Goal: Task Accomplishment & Management: Manage account settings

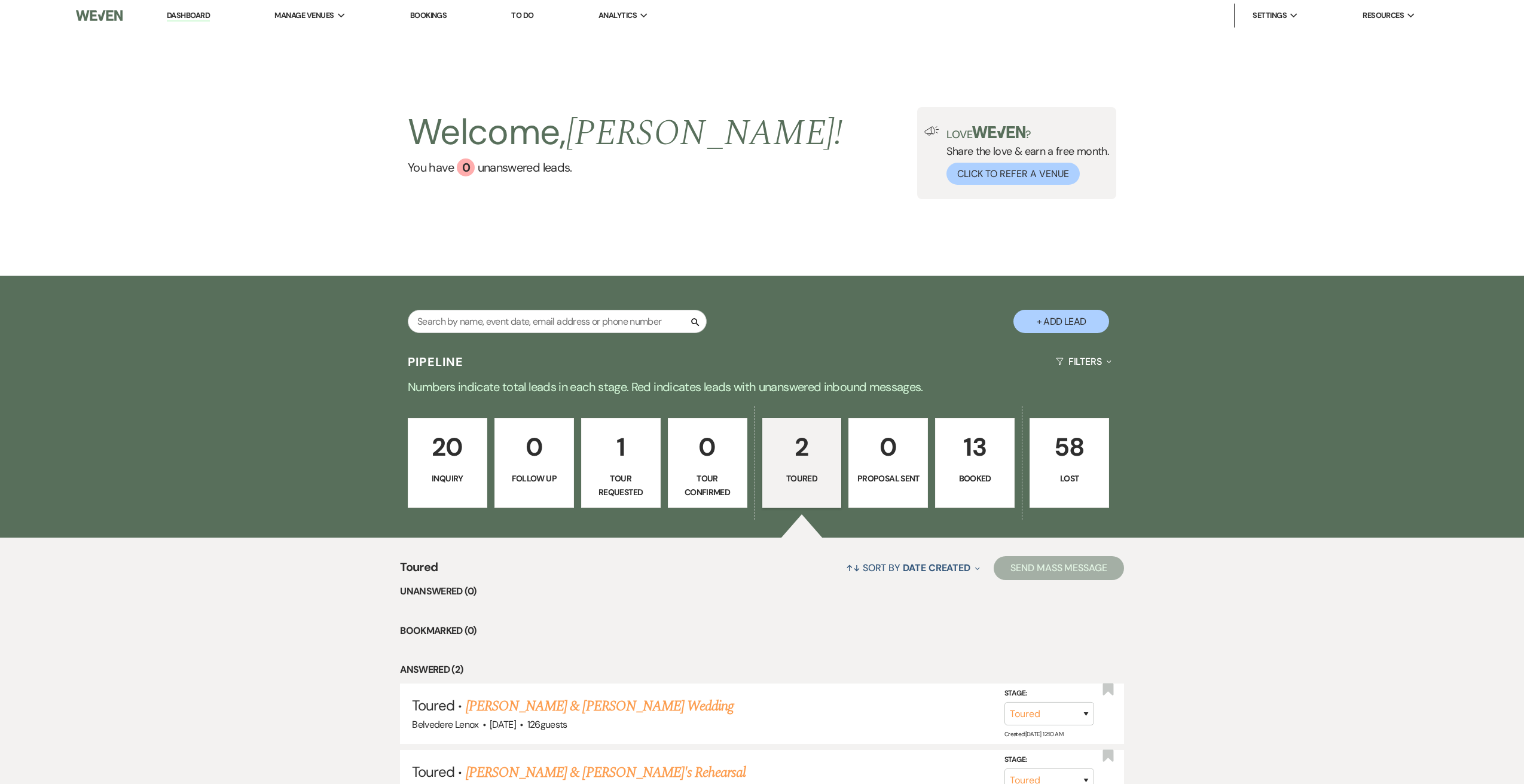
select select "5"
click at [477, 467] on p "21" at bounding box center [447, 447] width 63 height 40
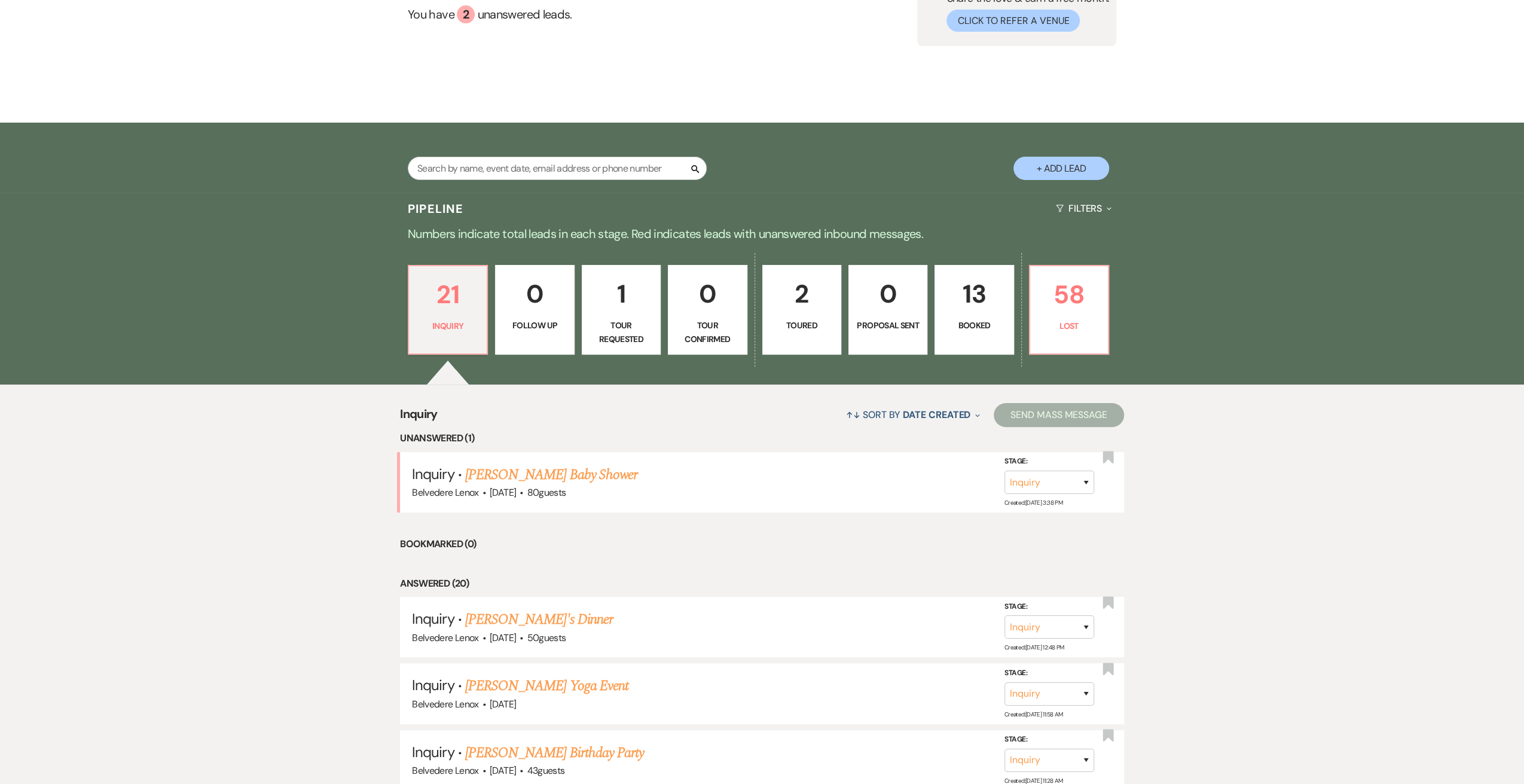
scroll to position [319, 0]
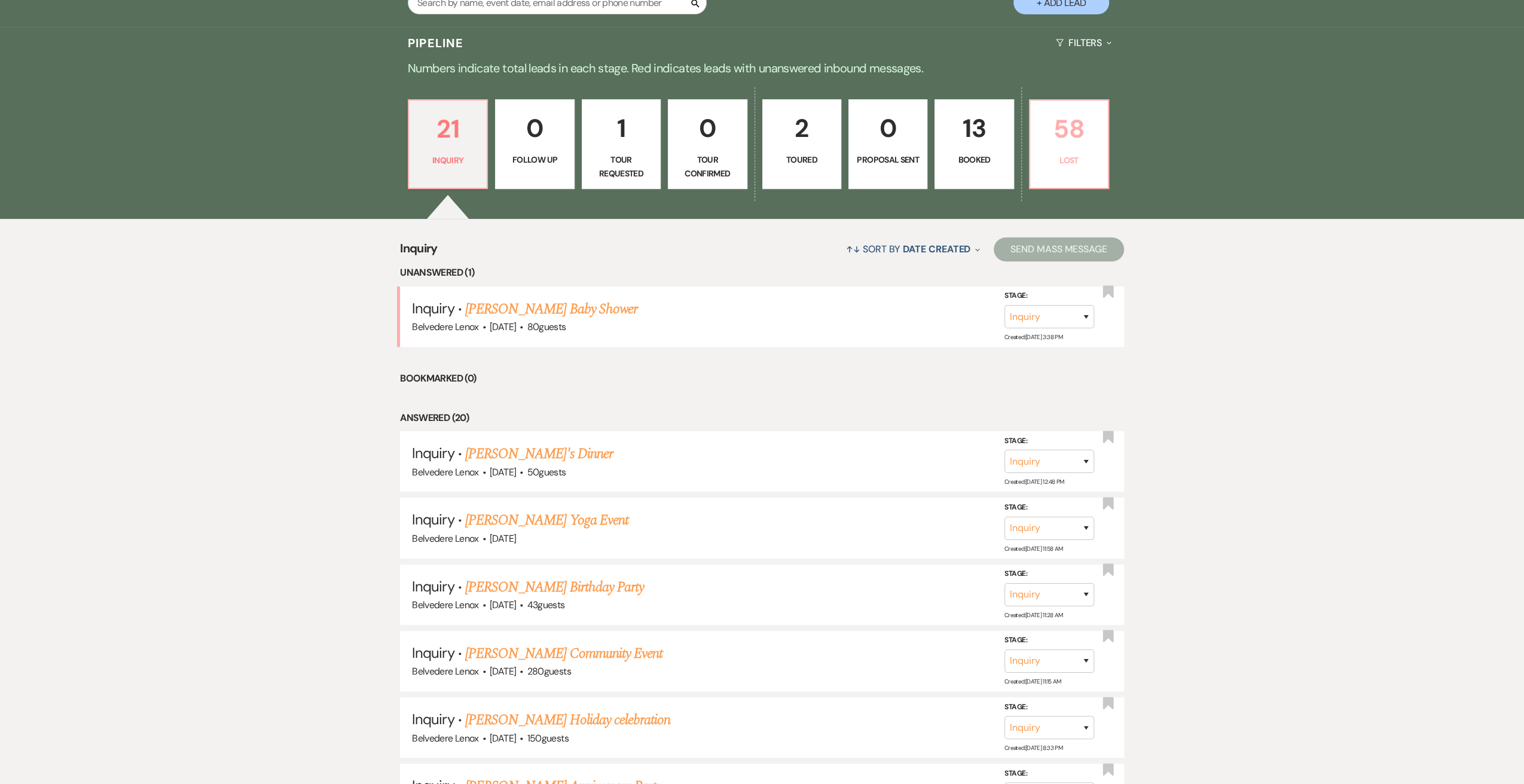
click at [1029, 154] on link "58 Lost" at bounding box center [1069, 144] width 80 height 90
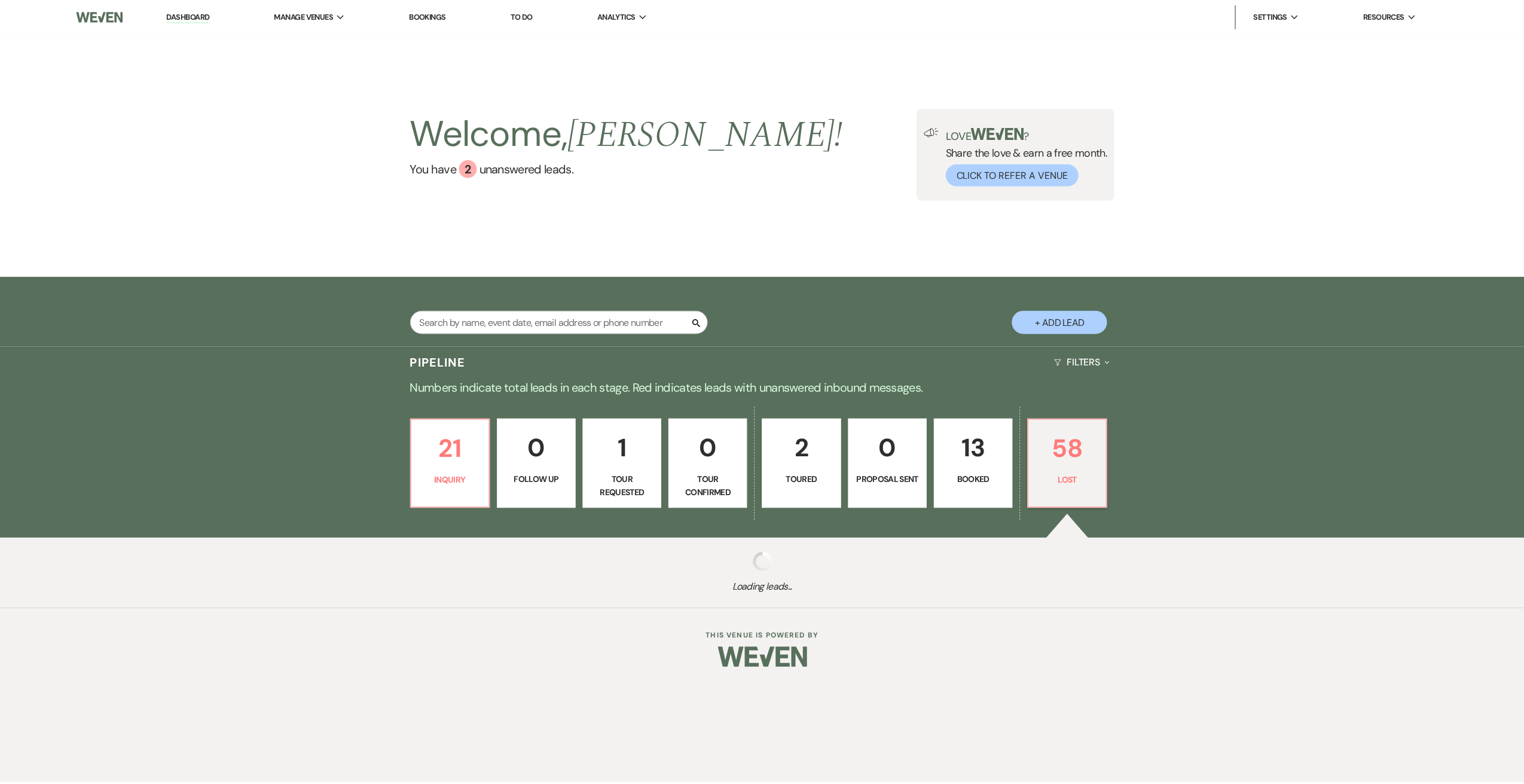
select select "8"
select select "7"
select select "8"
select select "7"
select select "8"
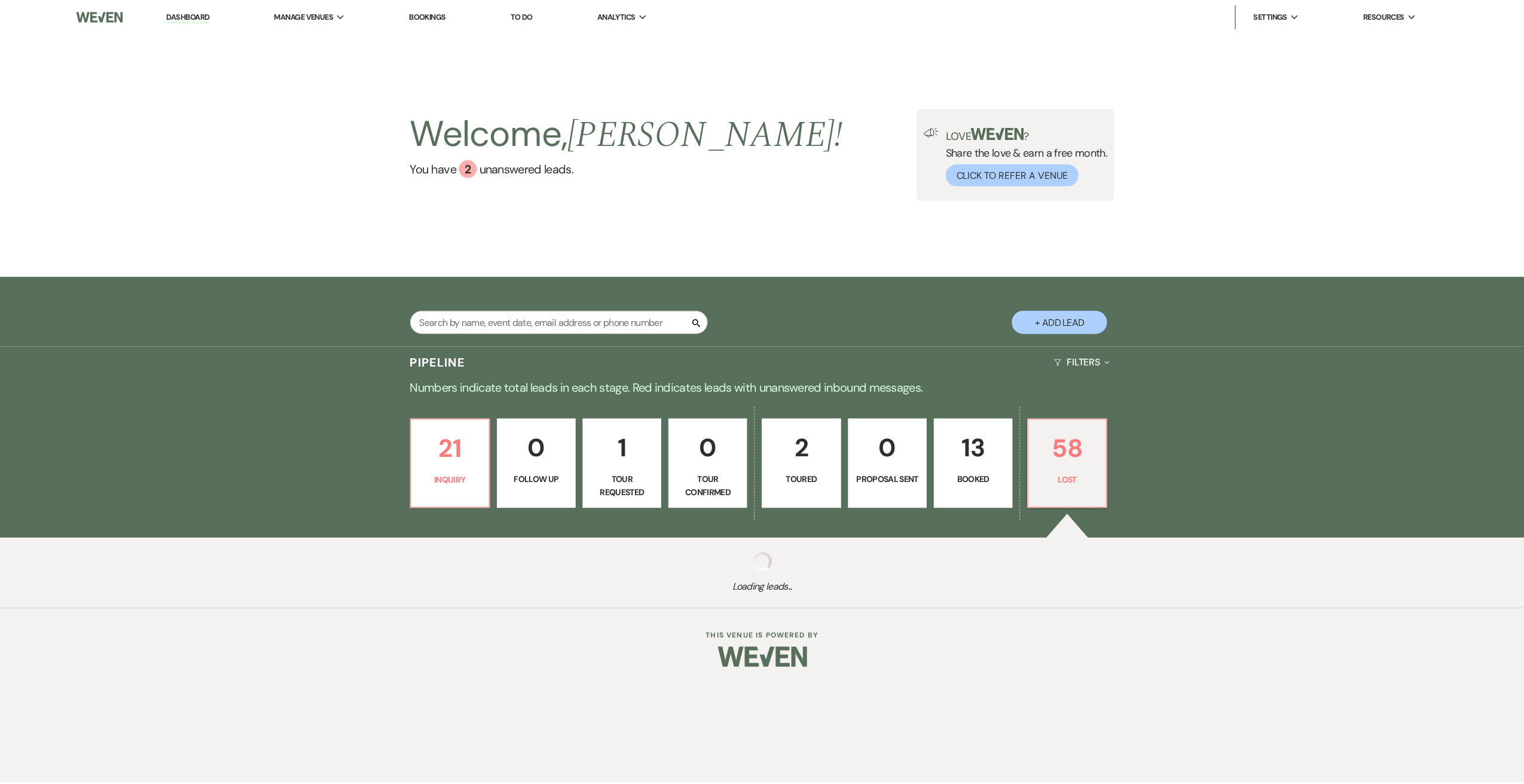
select select "6"
select select "8"
select select "6"
select select "8"
select select "7"
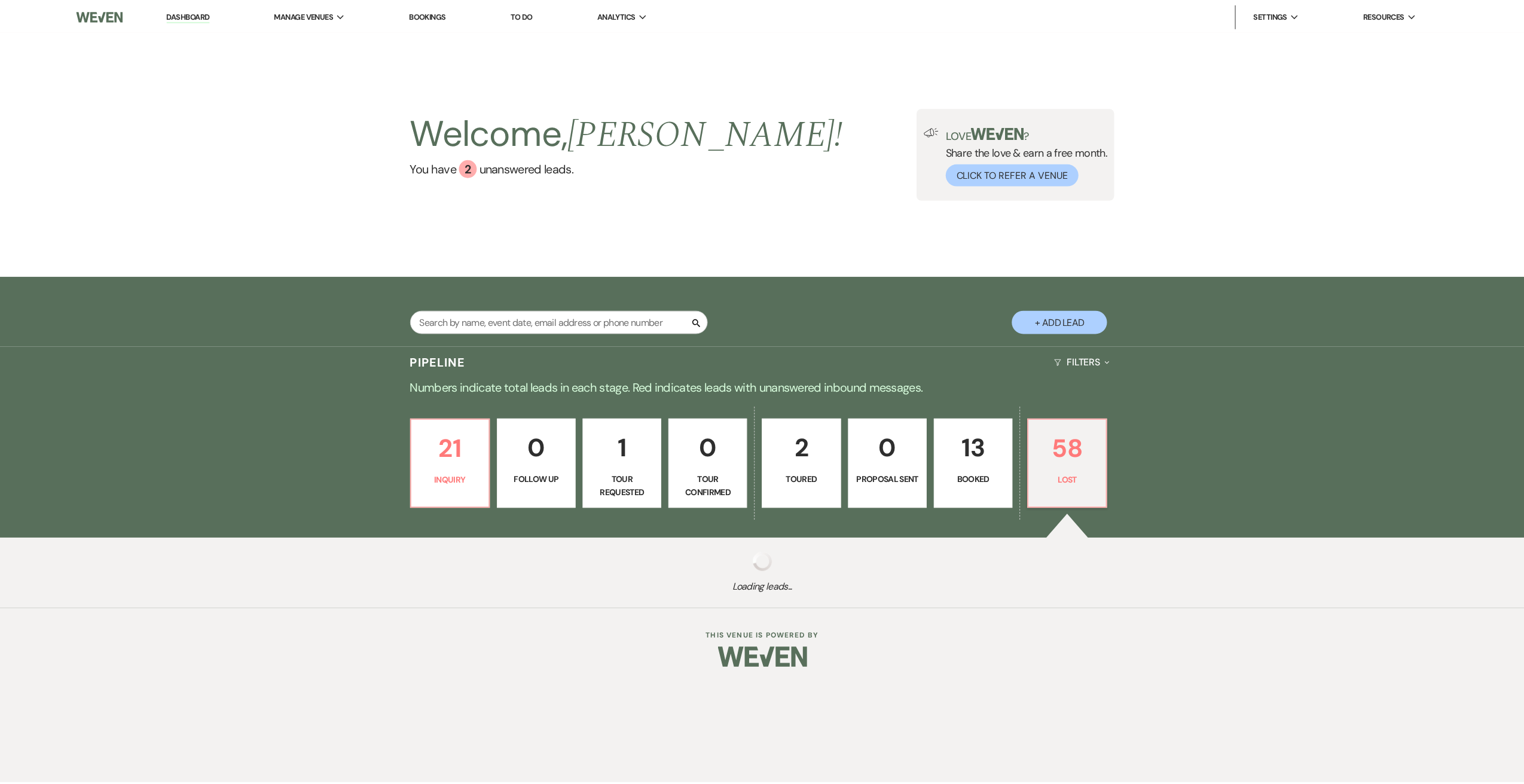
select select "8"
select select "6"
select select "8"
select select "7"
select select "8"
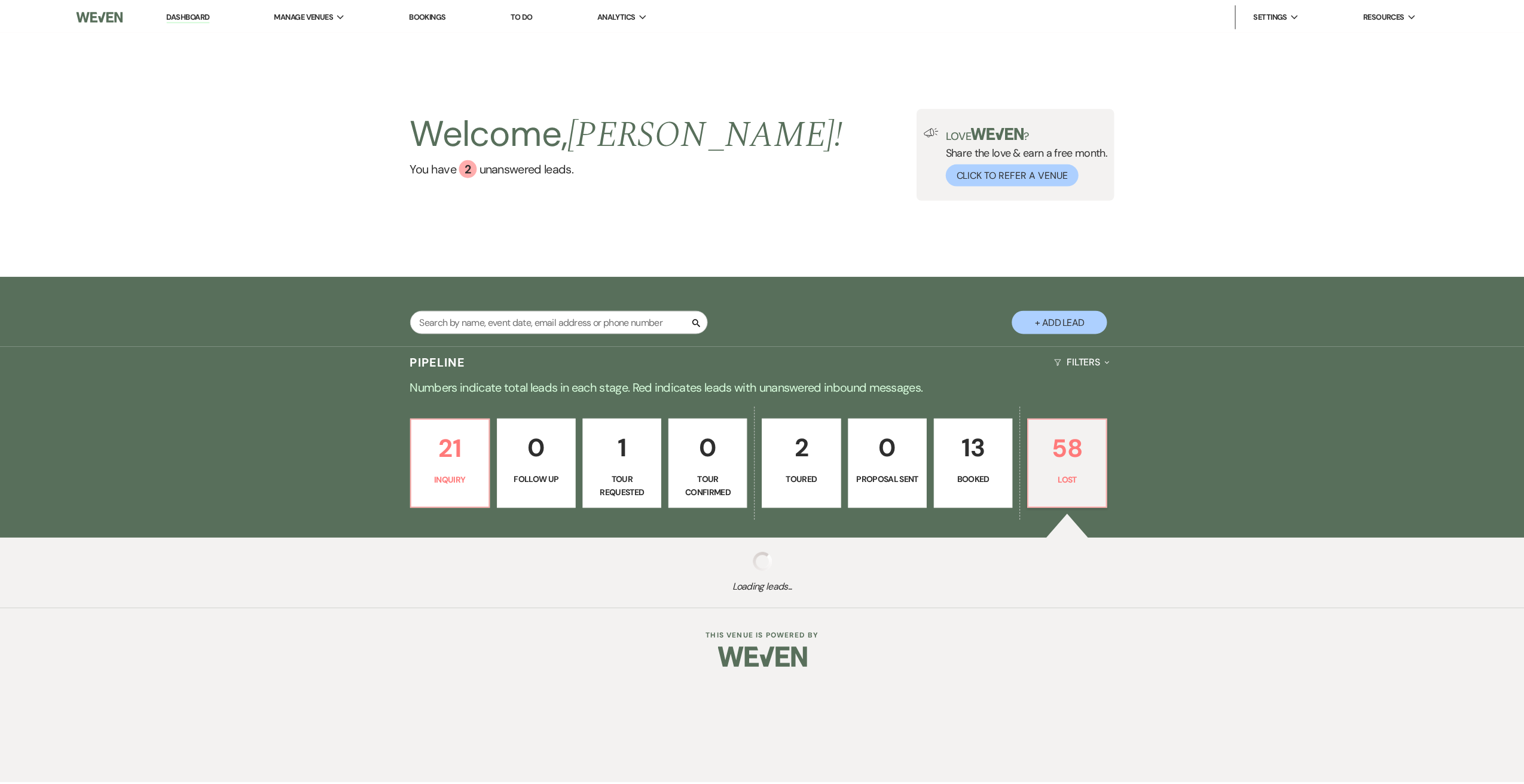
select select "7"
select select "8"
select select "1"
select select "8"
select select "6"
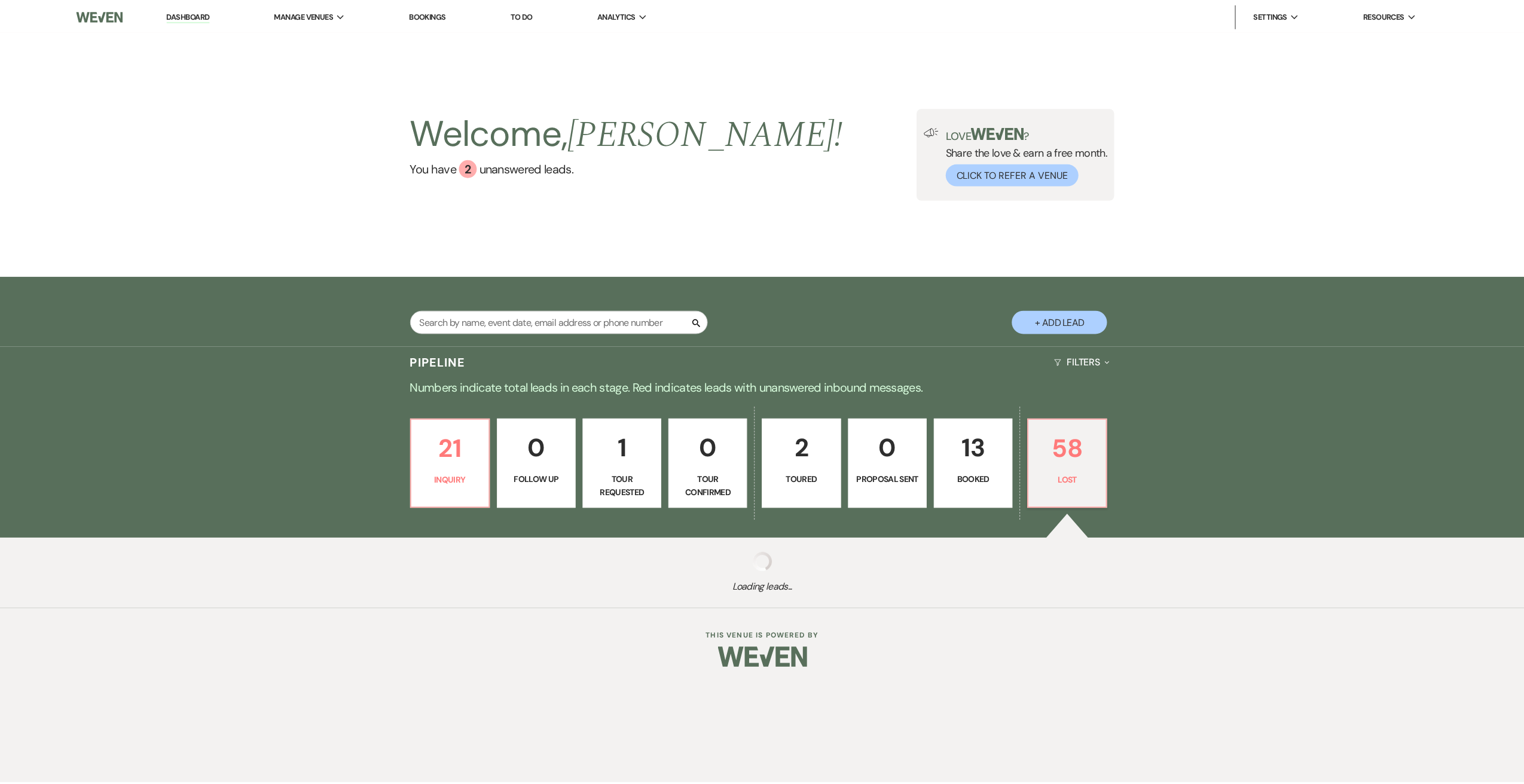
select select "8"
select select "7"
select select "8"
select select "7"
select select "8"
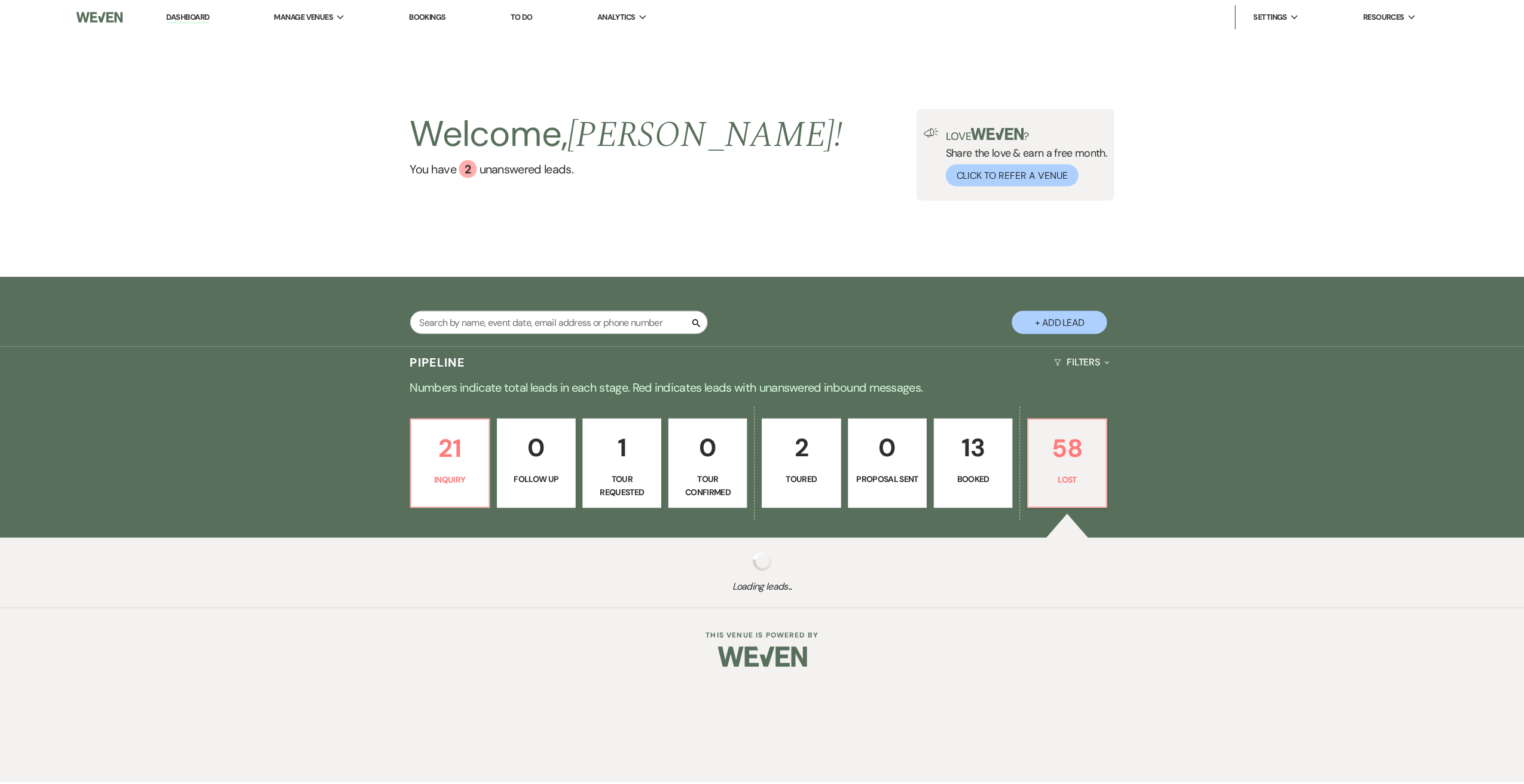
select select "11"
select select "8"
select select "6"
select select "8"
select select "6"
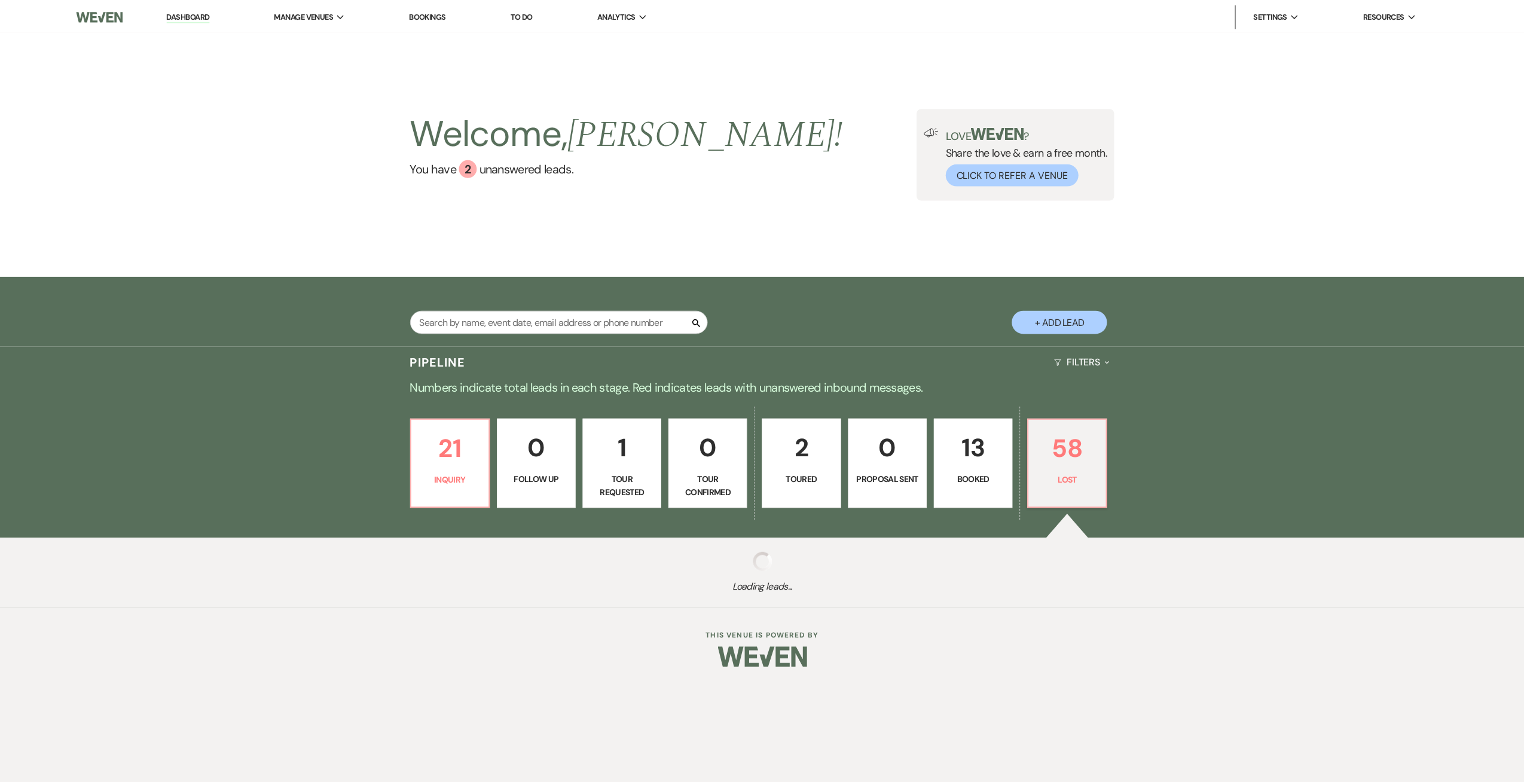
select select "8"
select select "5"
select select "8"
select select "5"
select select "8"
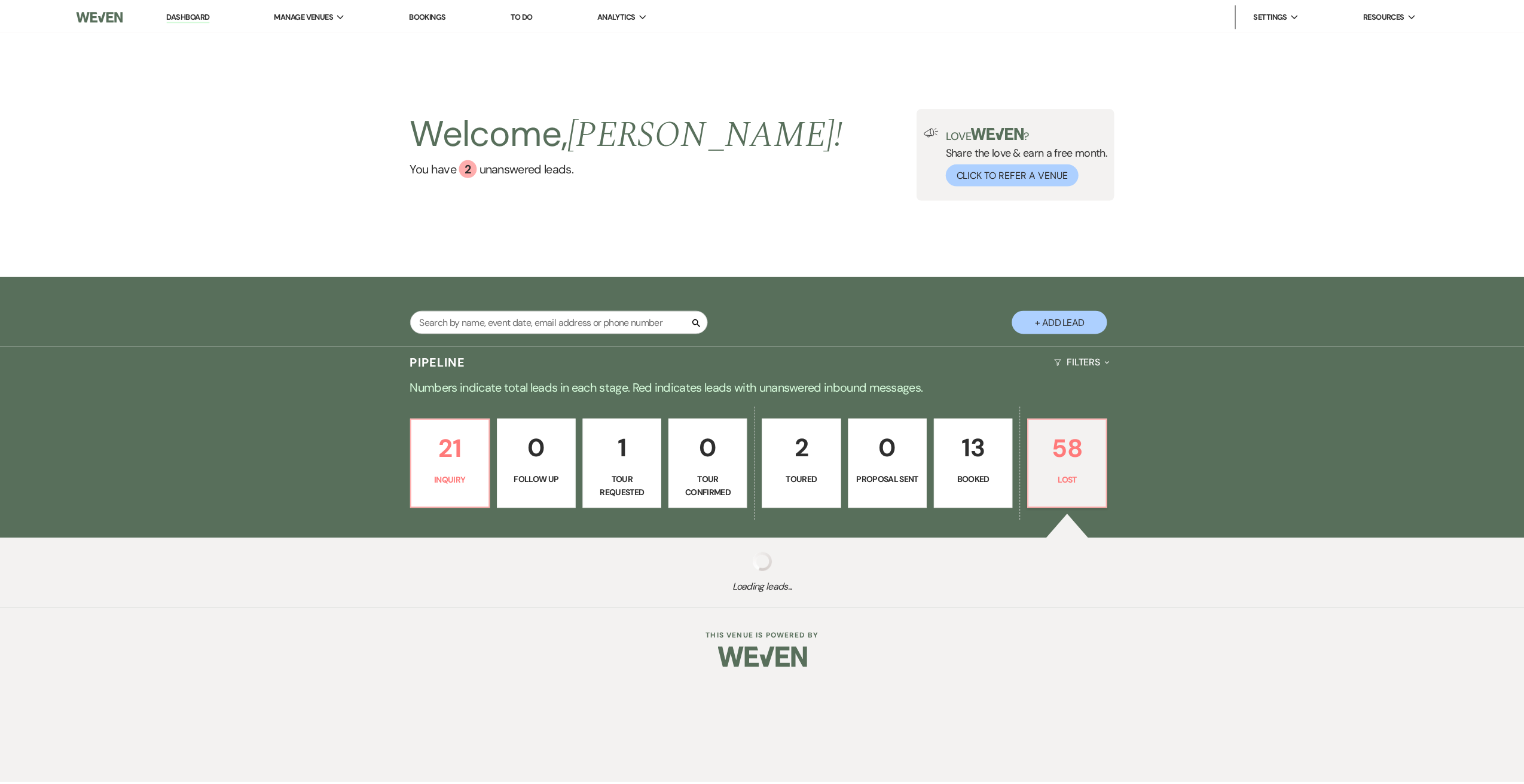
select select "7"
select select "8"
select select "5"
select select "8"
select select "5"
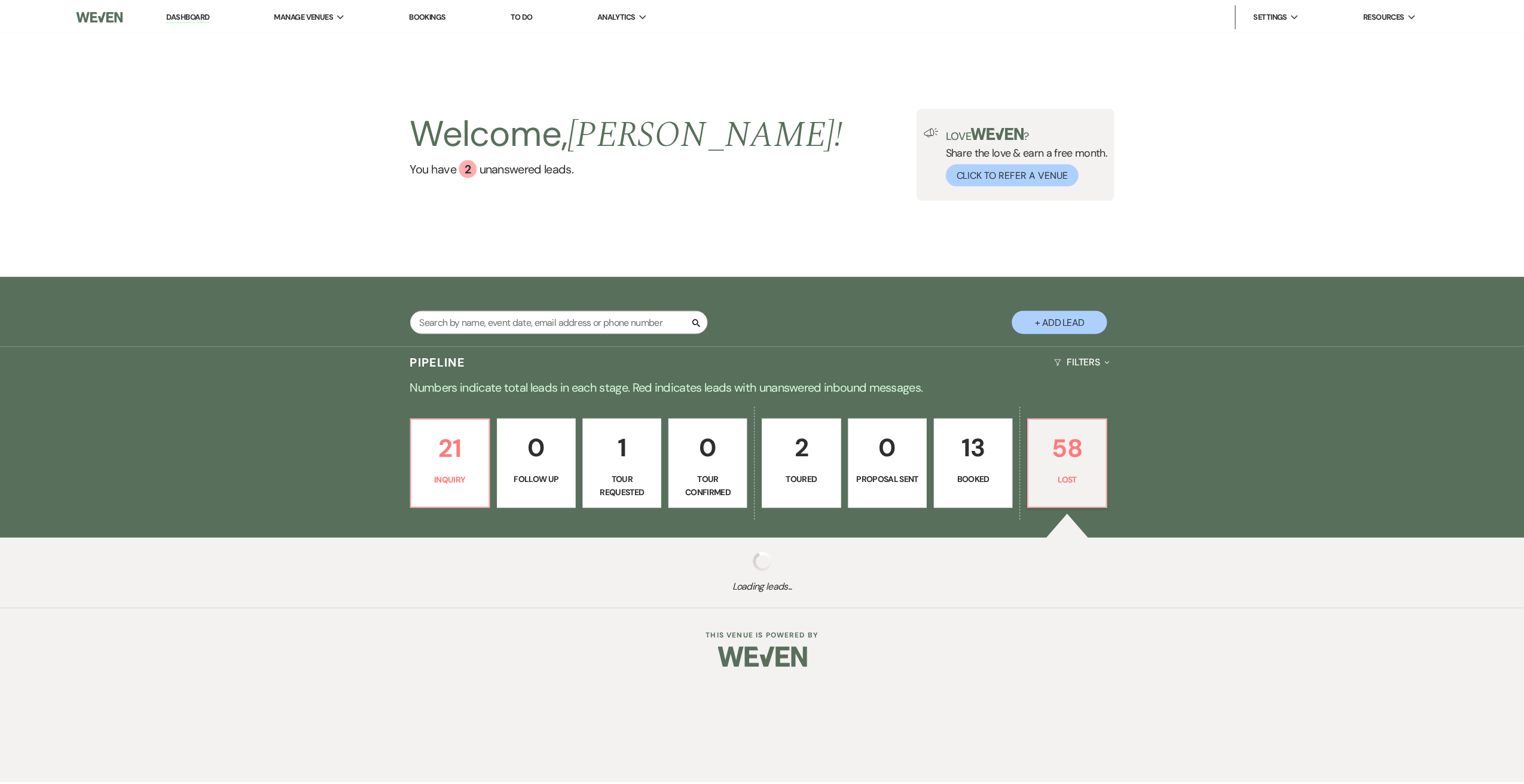
select select "8"
select select "6"
select select "8"
select select "6"
select select "8"
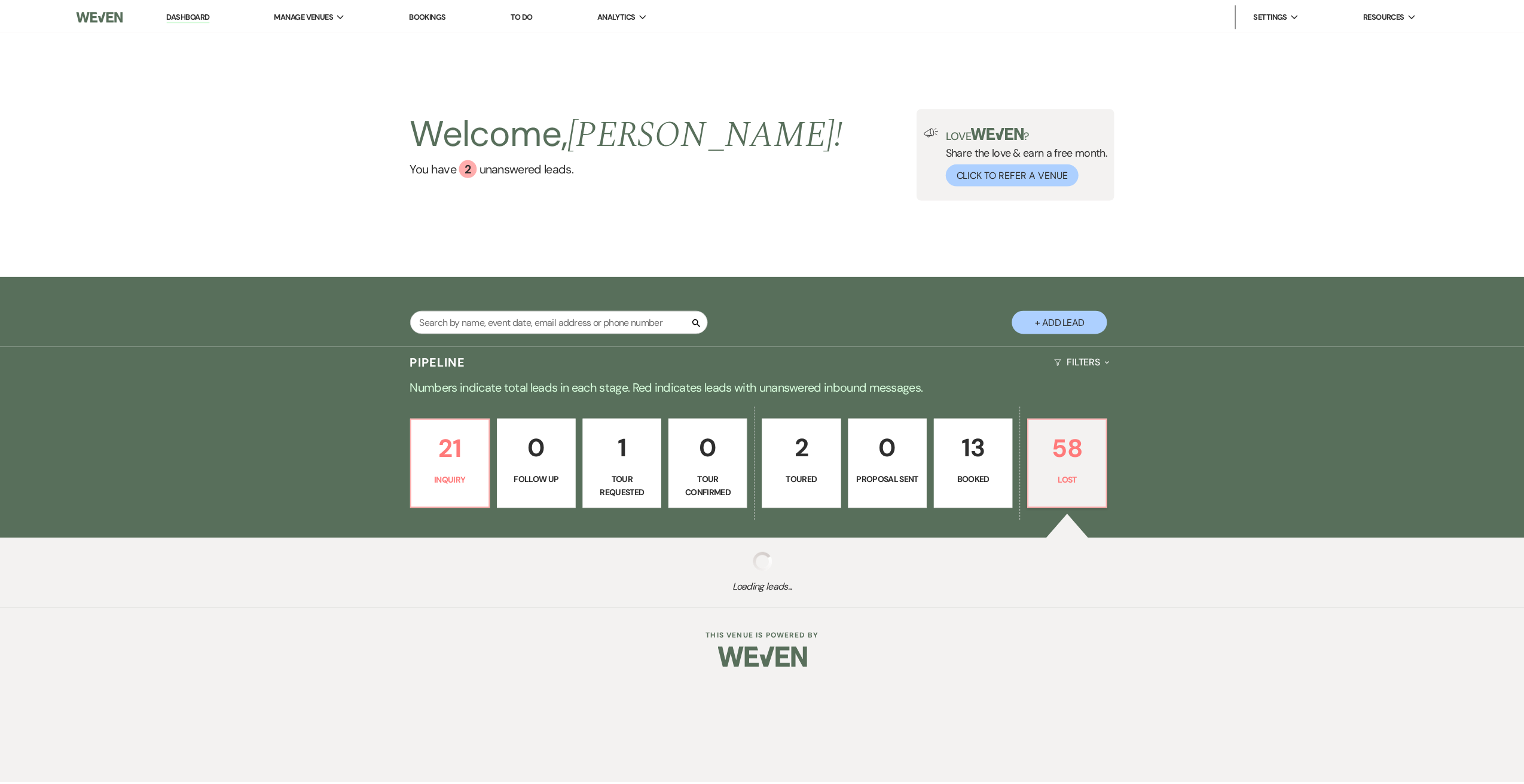
select select "6"
select select "8"
select select "6"
select select "8"
select select "6"
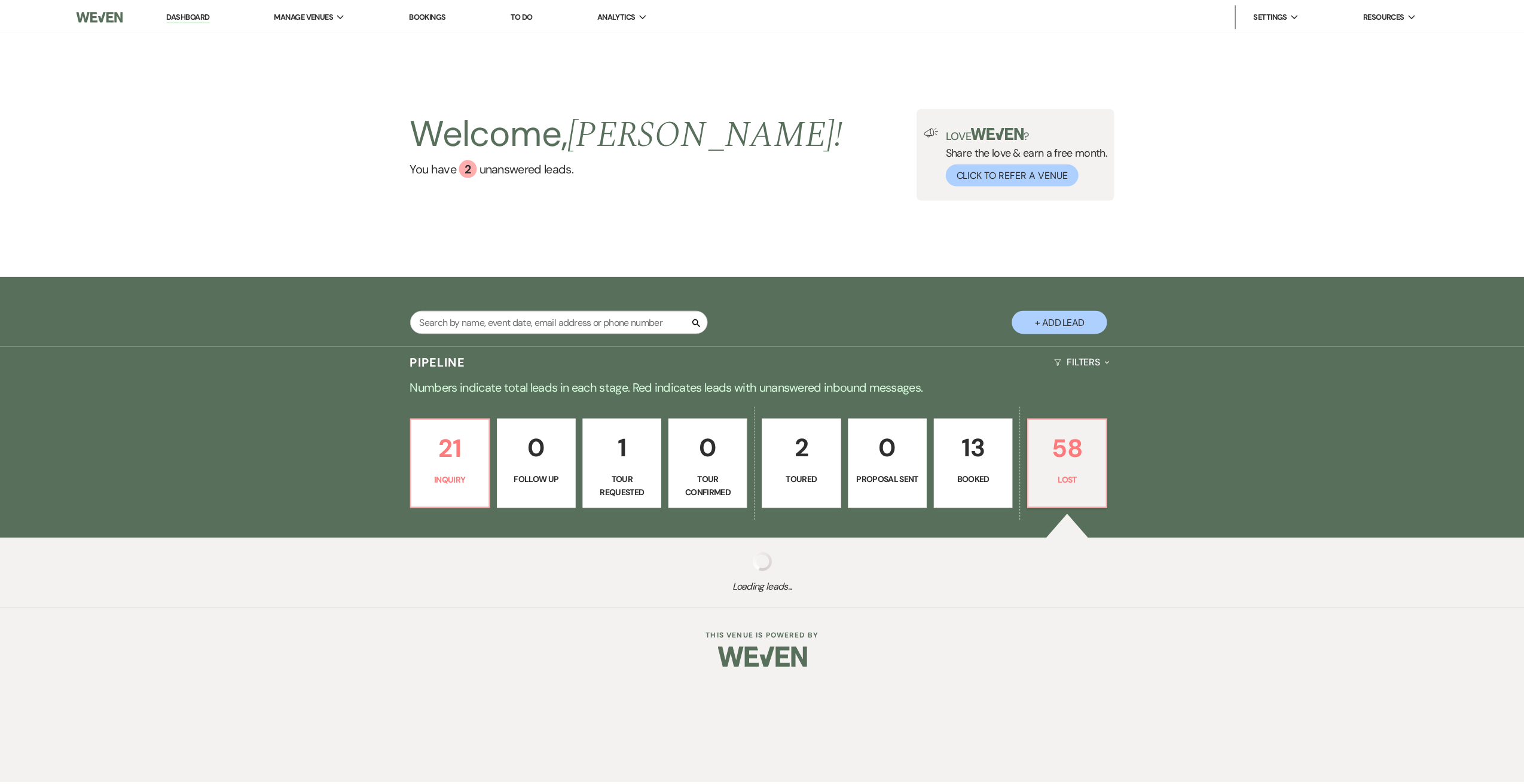
select select "8"
select select "7"
select select "8"
select select "10"
select select "8"
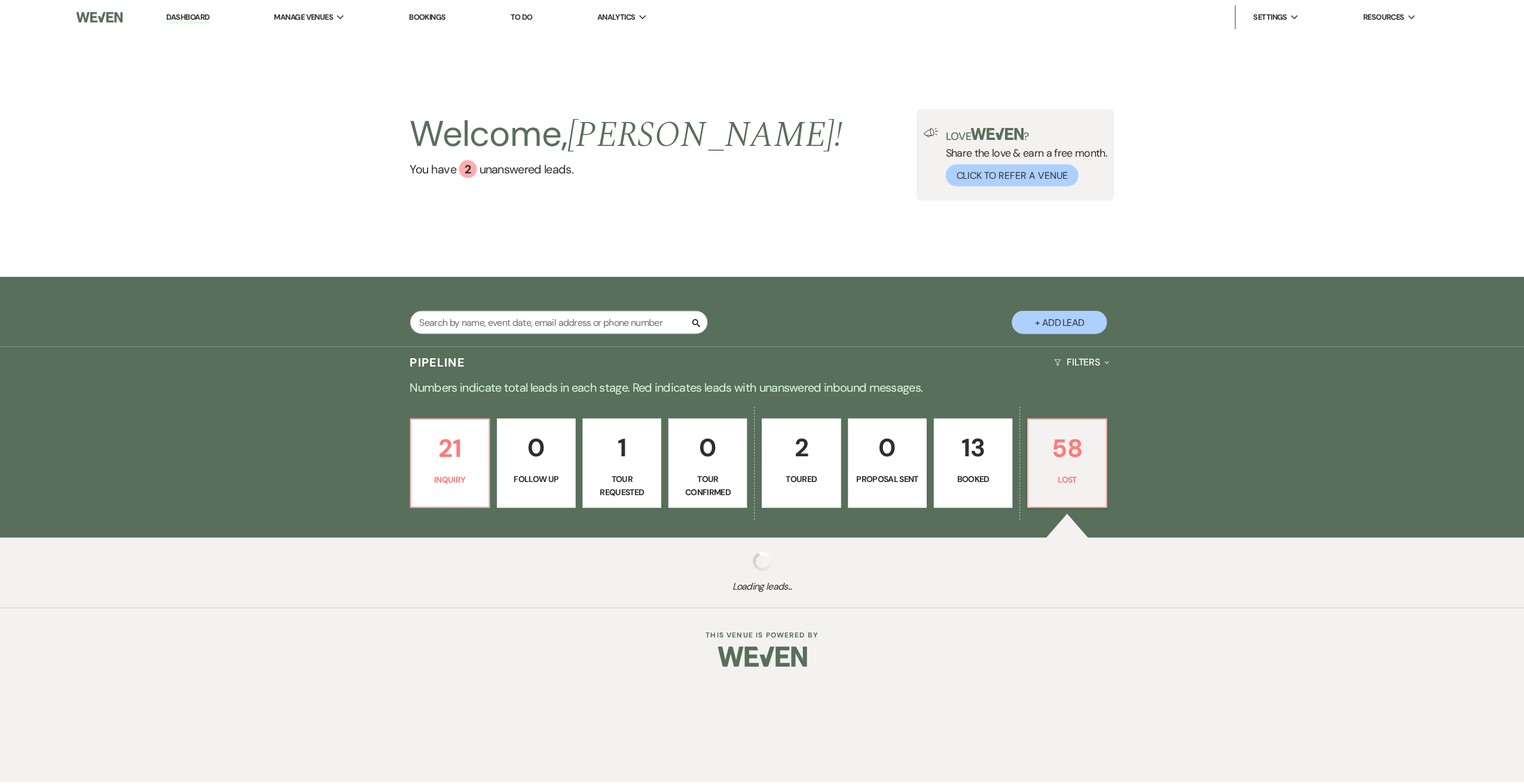
select select "7"
select select "8"
select select "6"
select select "8"
select select "7"
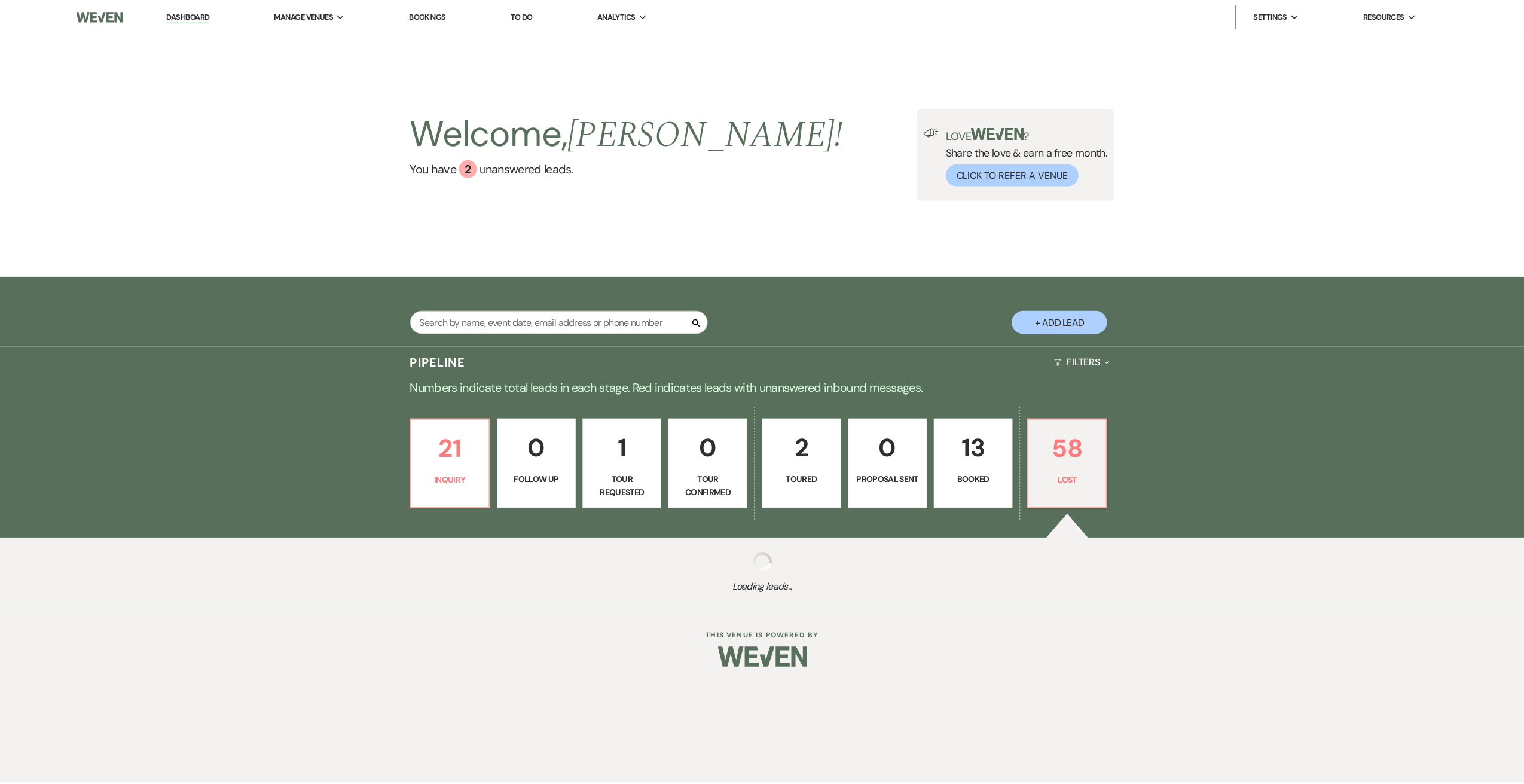
select select "8"
select select "5"
select select "8"
select select "7"
select select "8"
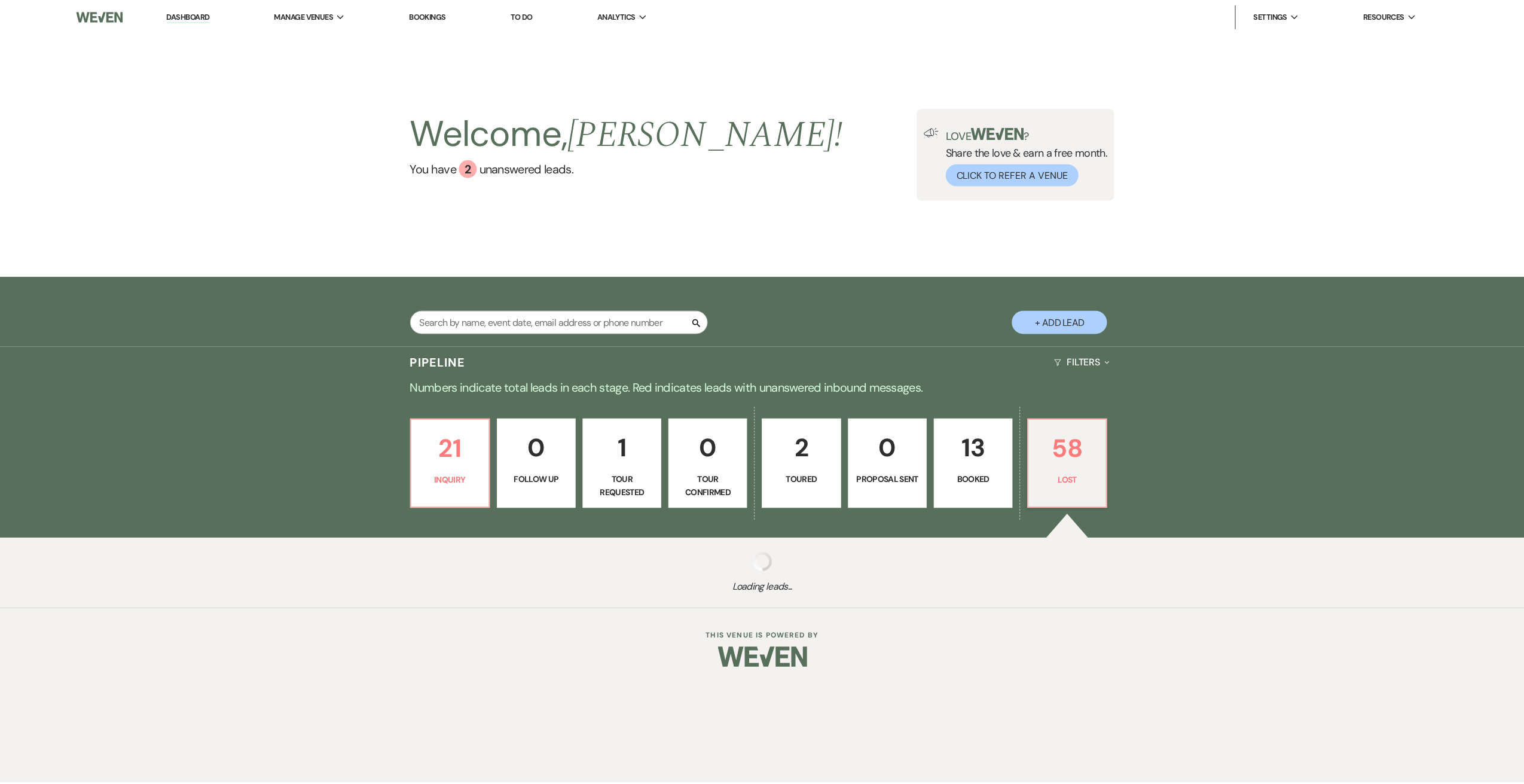
select select "1"
select select "8"
select select "11"
select select "8"
select select "7"
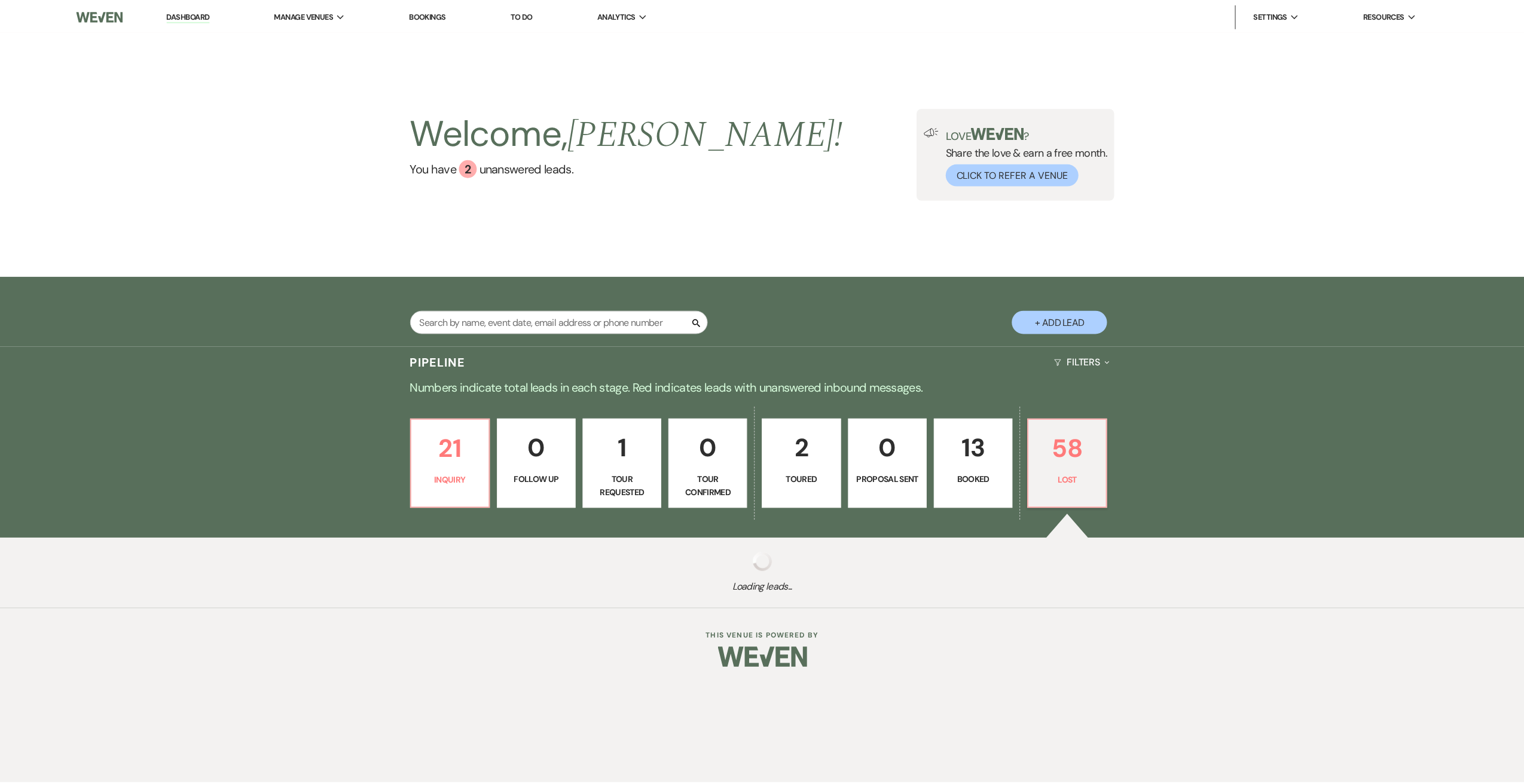
select select "8"
select select "7"
select select "8"
select select "7"
select select "8"
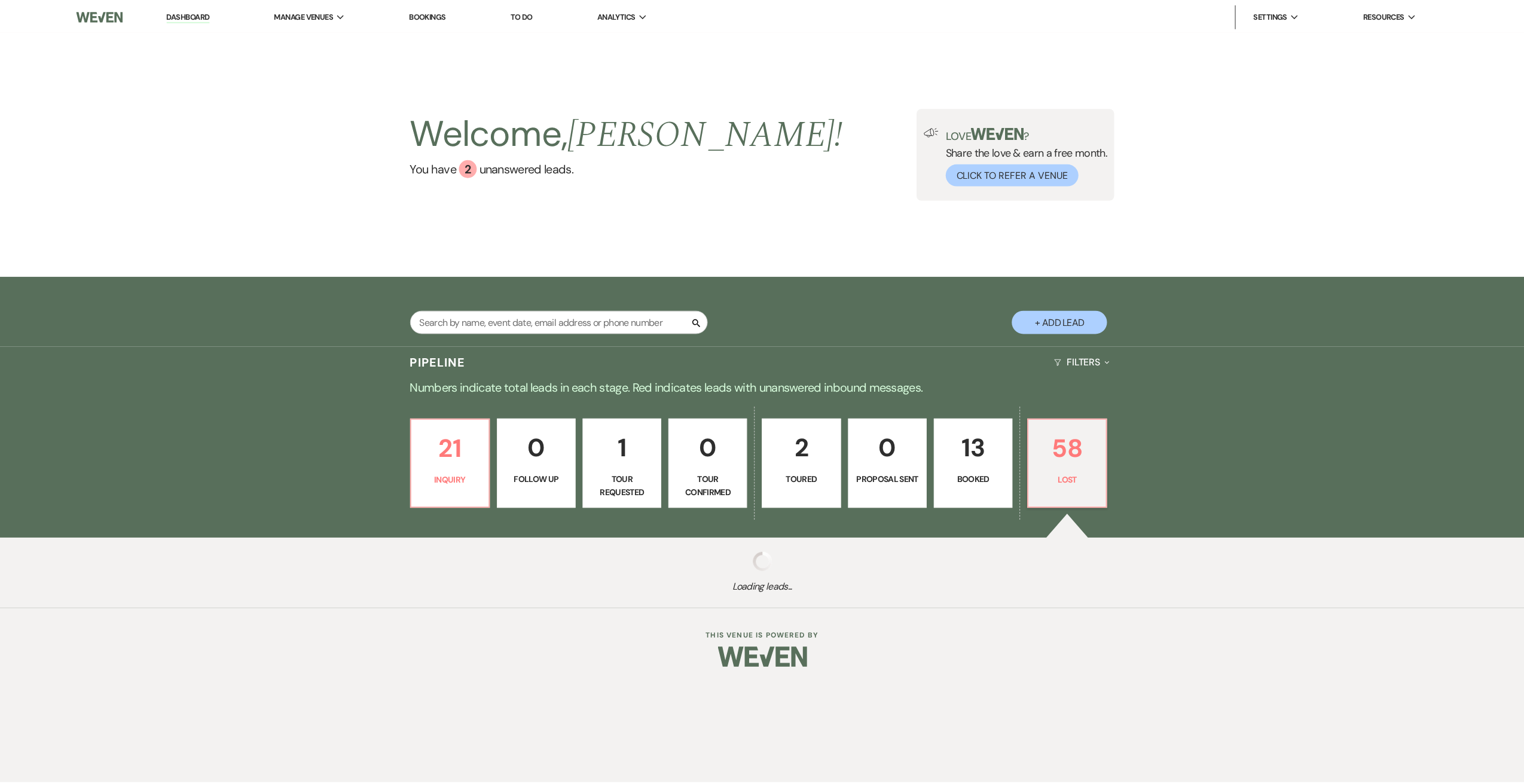
select select "7"
select select "8"
select select "7"
select select "8"
select select "7"
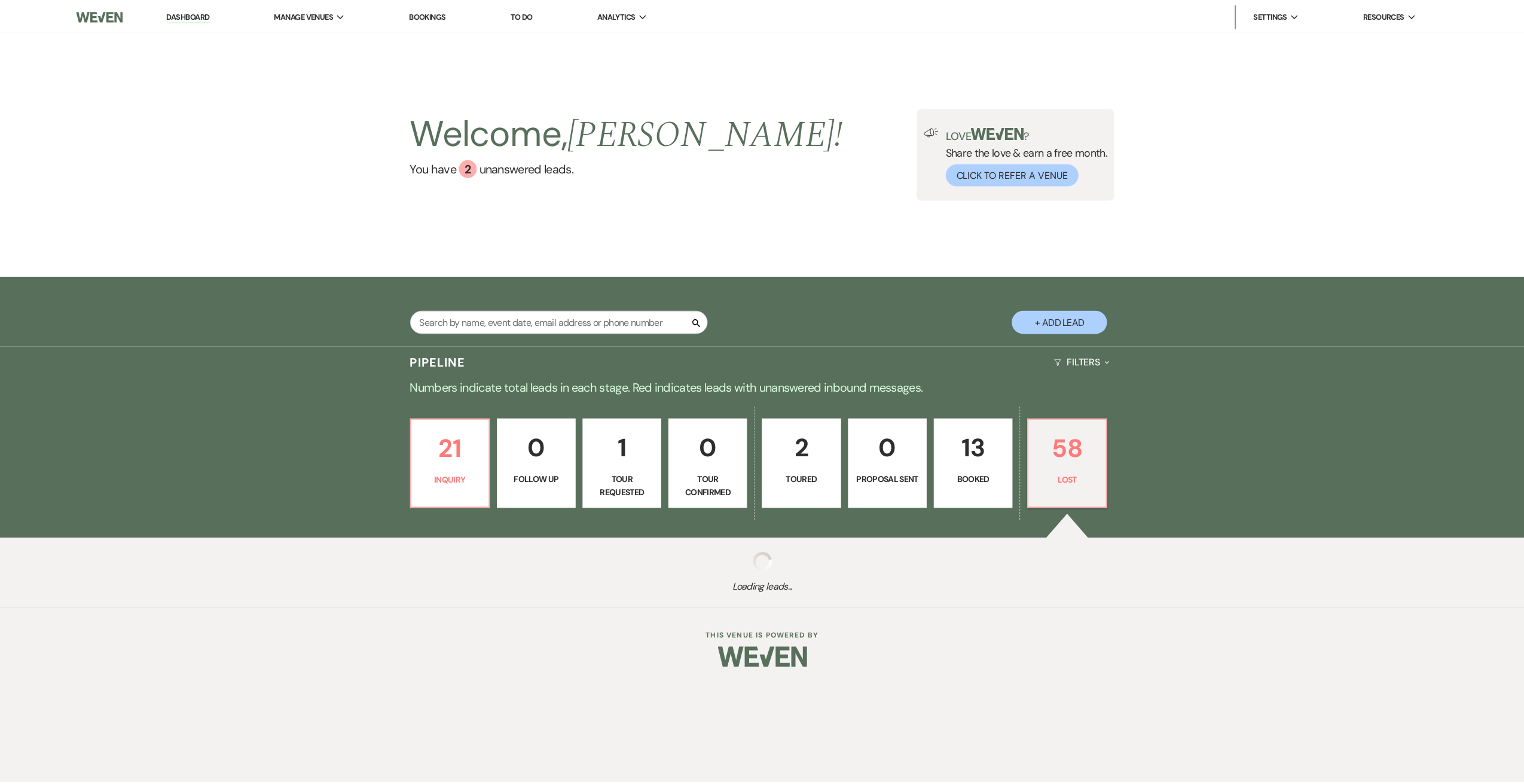
select select "8"
select select "6"
select select "8"
select select "5"
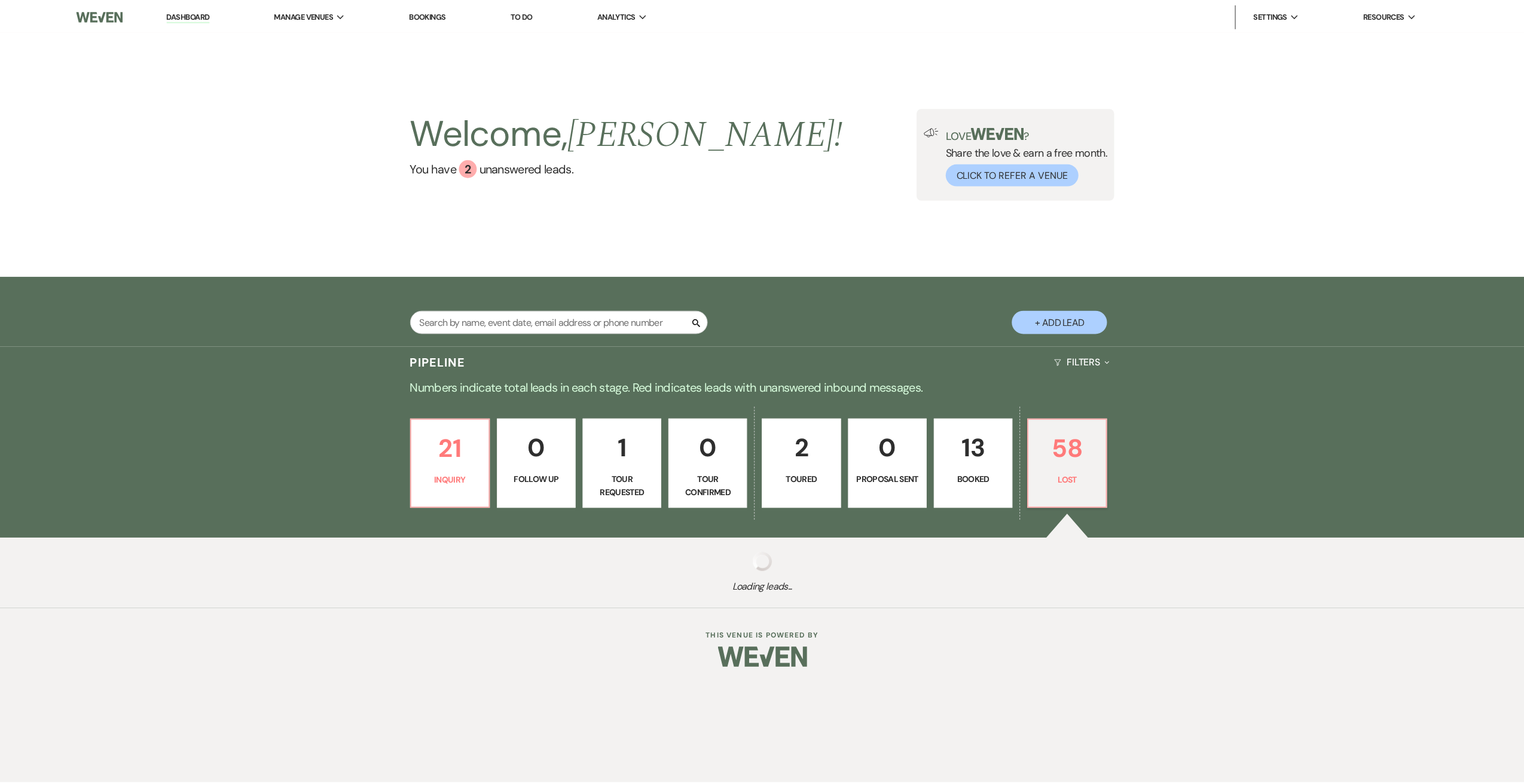
select select "8"
select select "7"
select select "8"
select select "5"
select select "8"
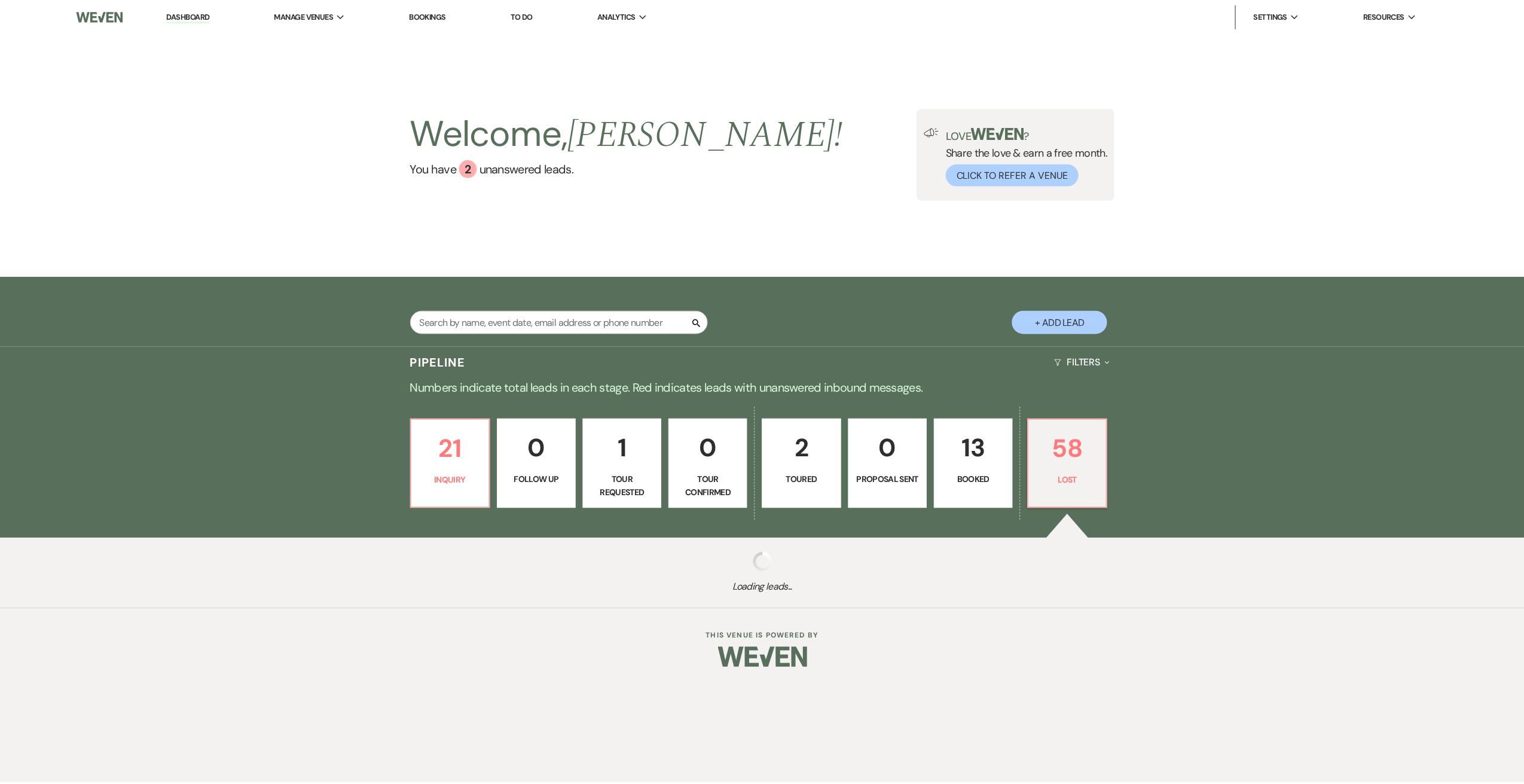
select select "6"
select select "8"
select select "5"
select select "8"
select select "5"
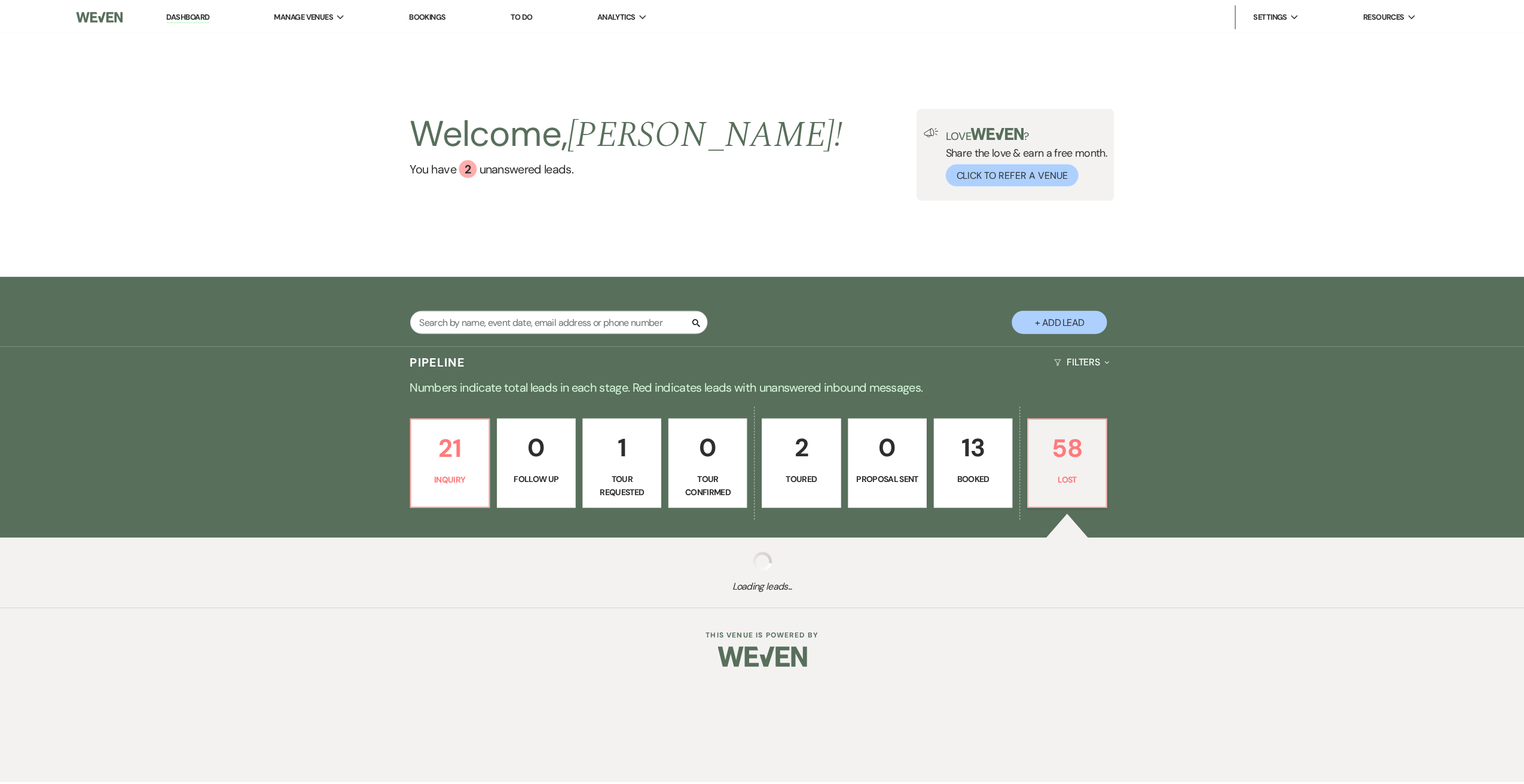
select select "8"
select select "6"
select select "8"
select select "6"
select select "8"
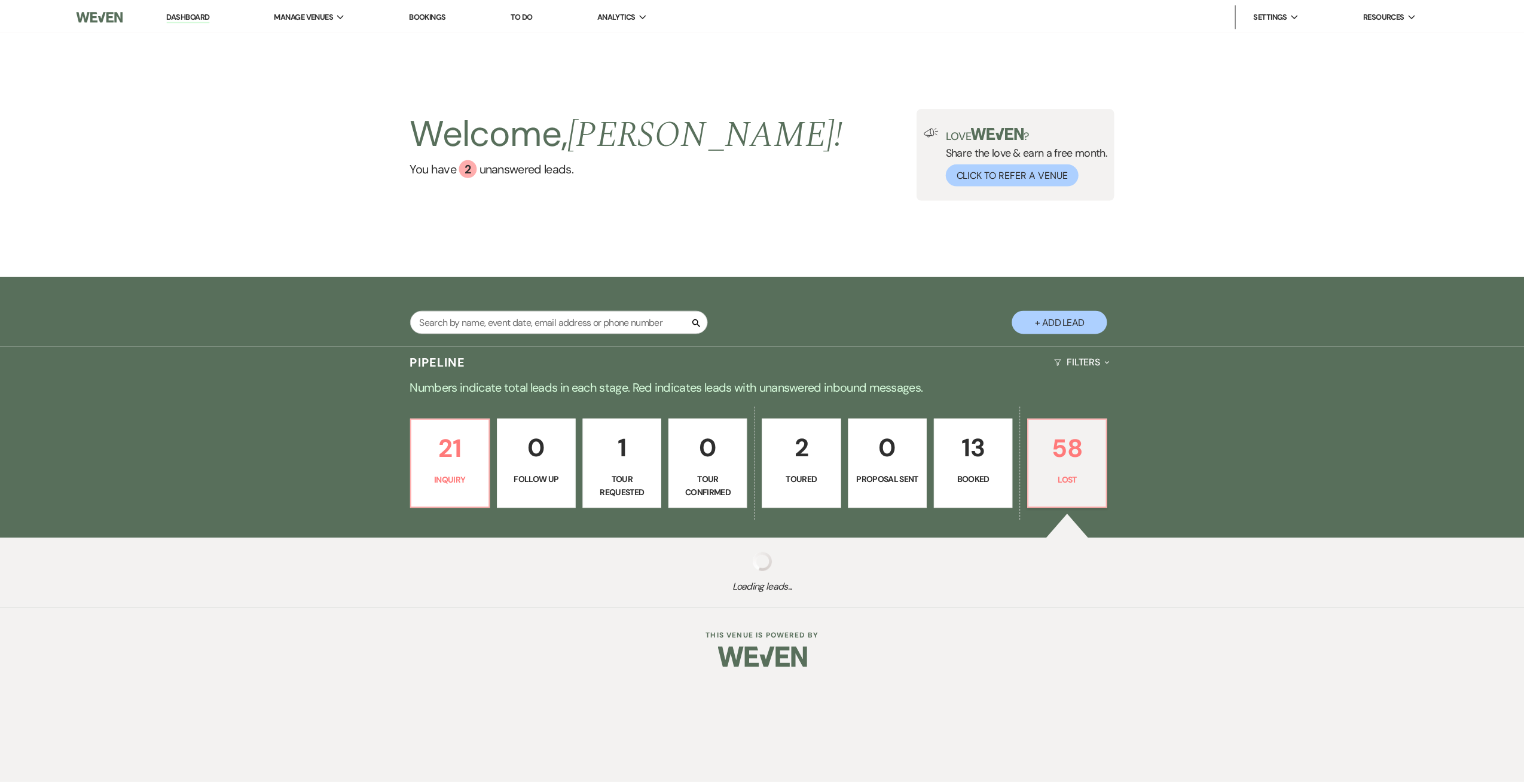
select select "7"
select select "8"
select select "6"
select select "8"
select select "5"
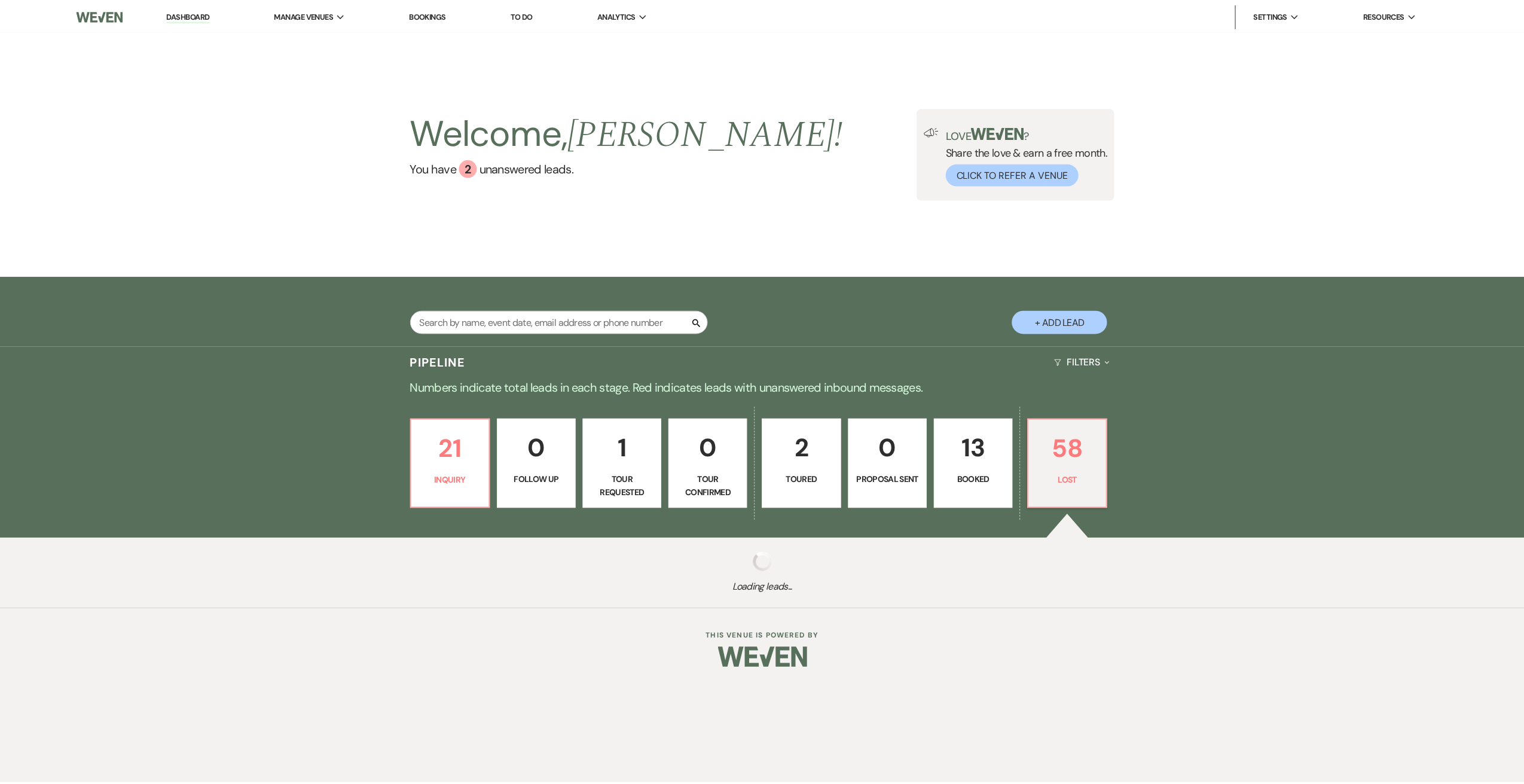
select select "8"
select select "7"
select select "8"
select select "6"
select select "8"
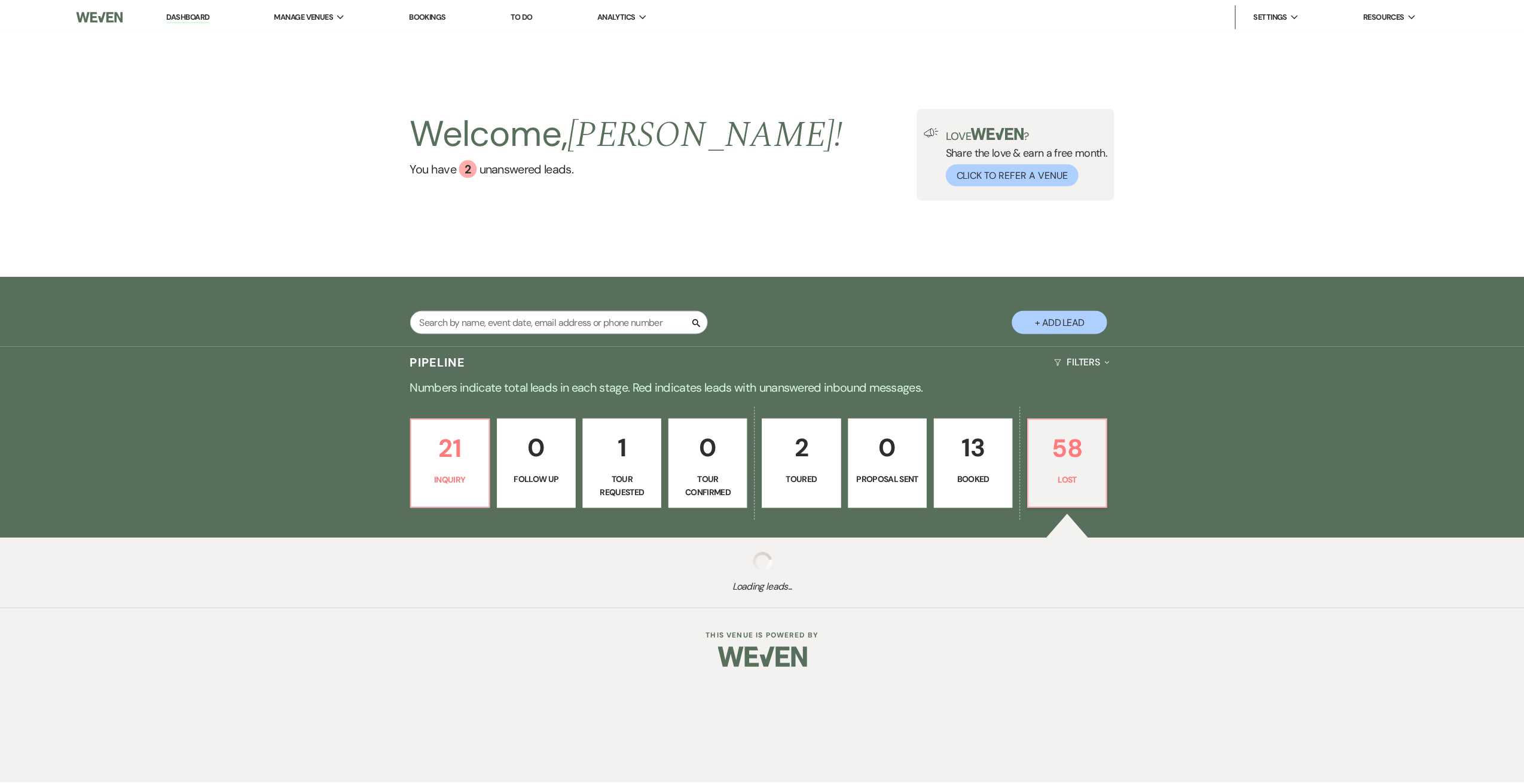
select select "5"
select select "8"
select select "7"
select select "8"
select select "1"
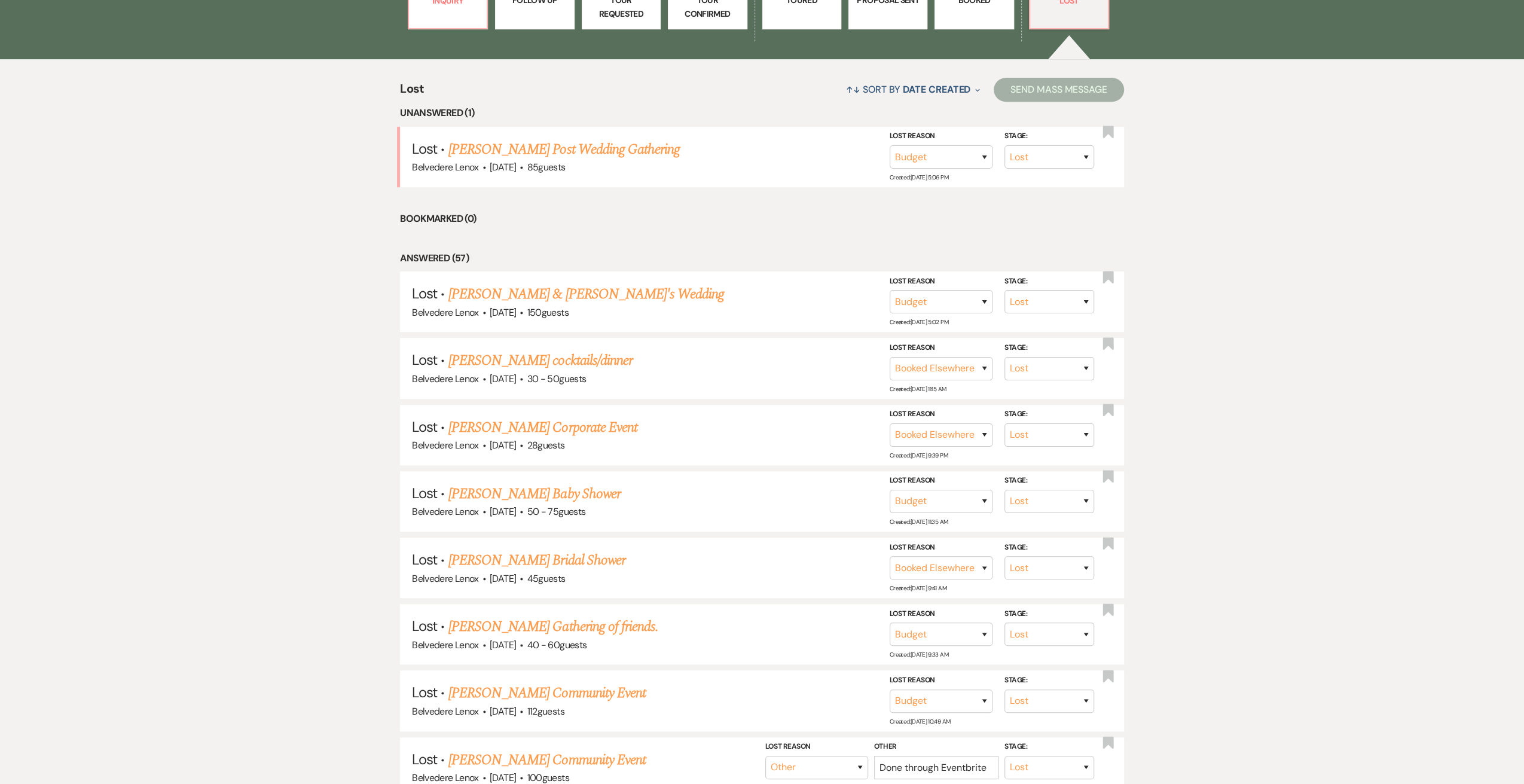
scroll to position [319, 0]
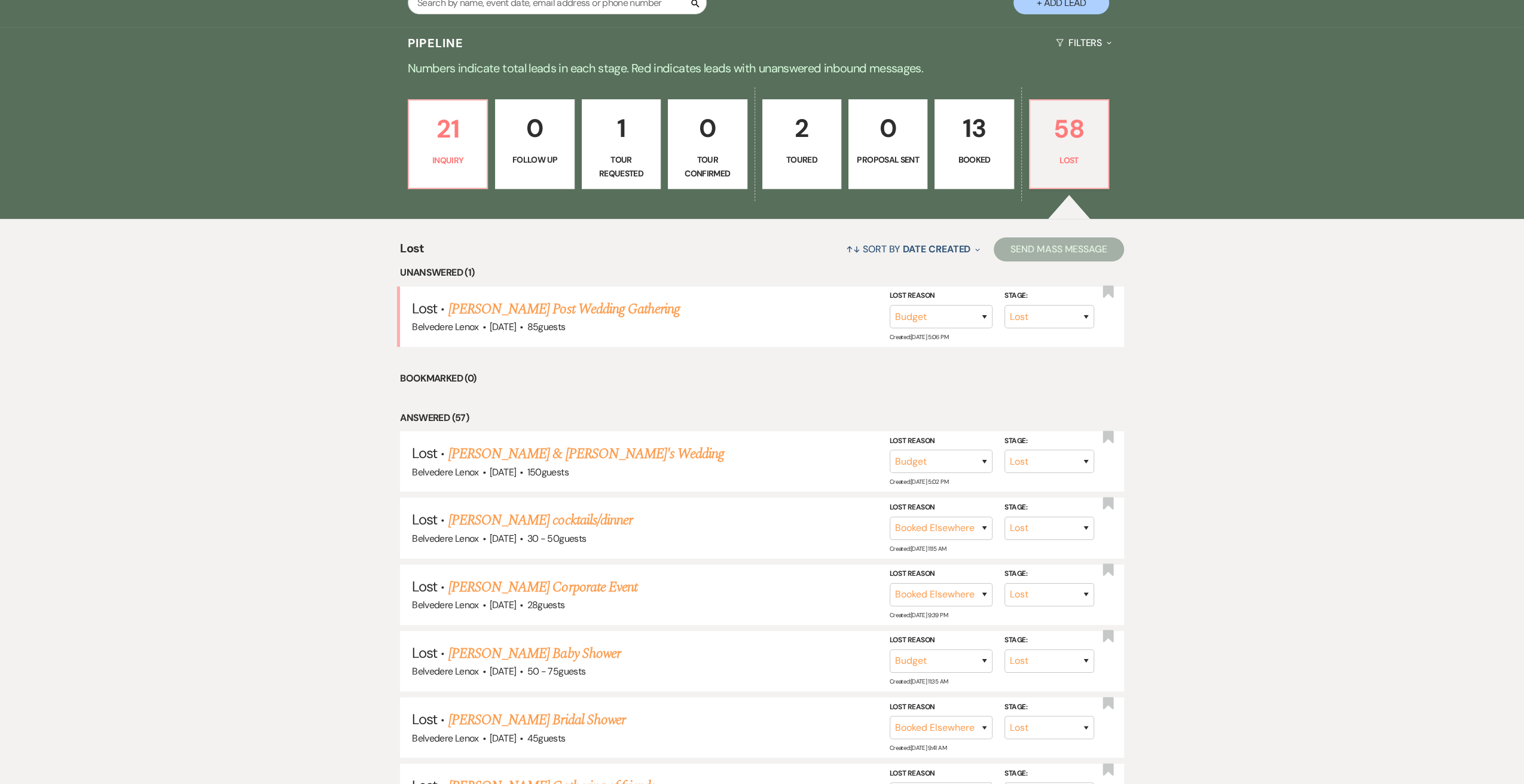
click at [978, 167] on link "13 Booked" at bounding box center [974, 144] width 79 height 90
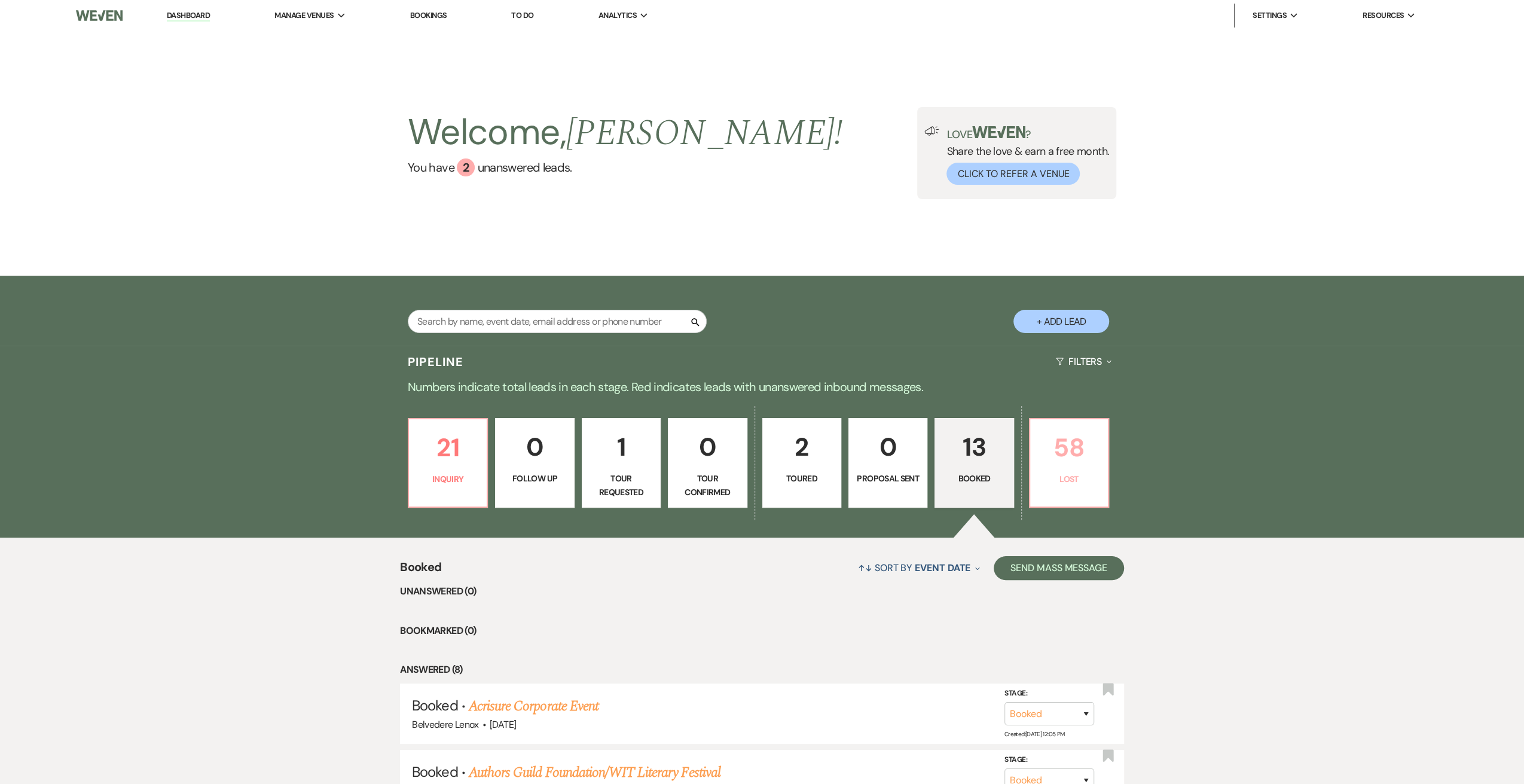
click at [1044, 438] on p "58" at bounding box center [1068, 447] width 63 height 40
select select "8"
select select "7"
select select "8"
select select "7"
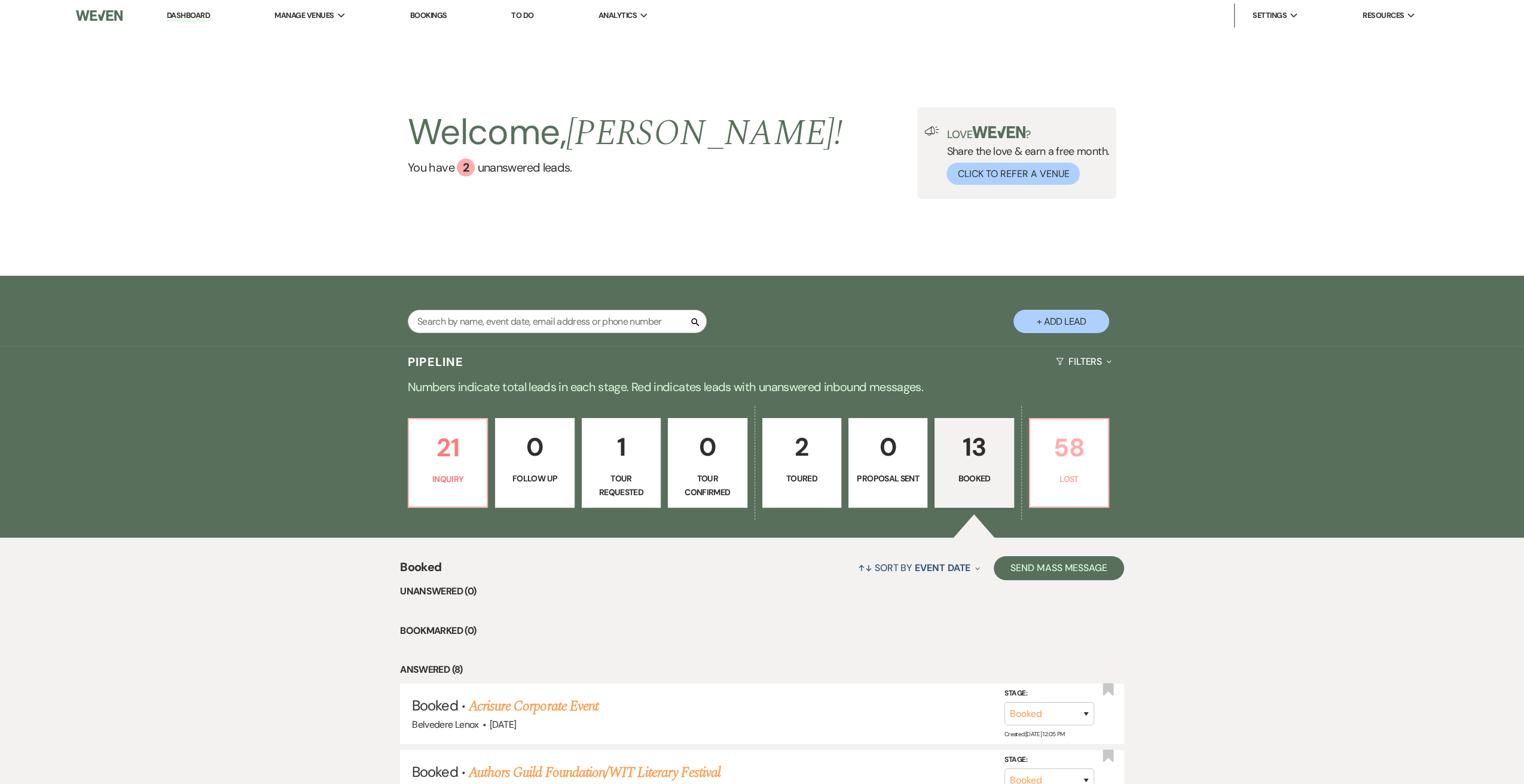
select select "8"
select select "6"
select select "8"
select select "6"
select select "8"
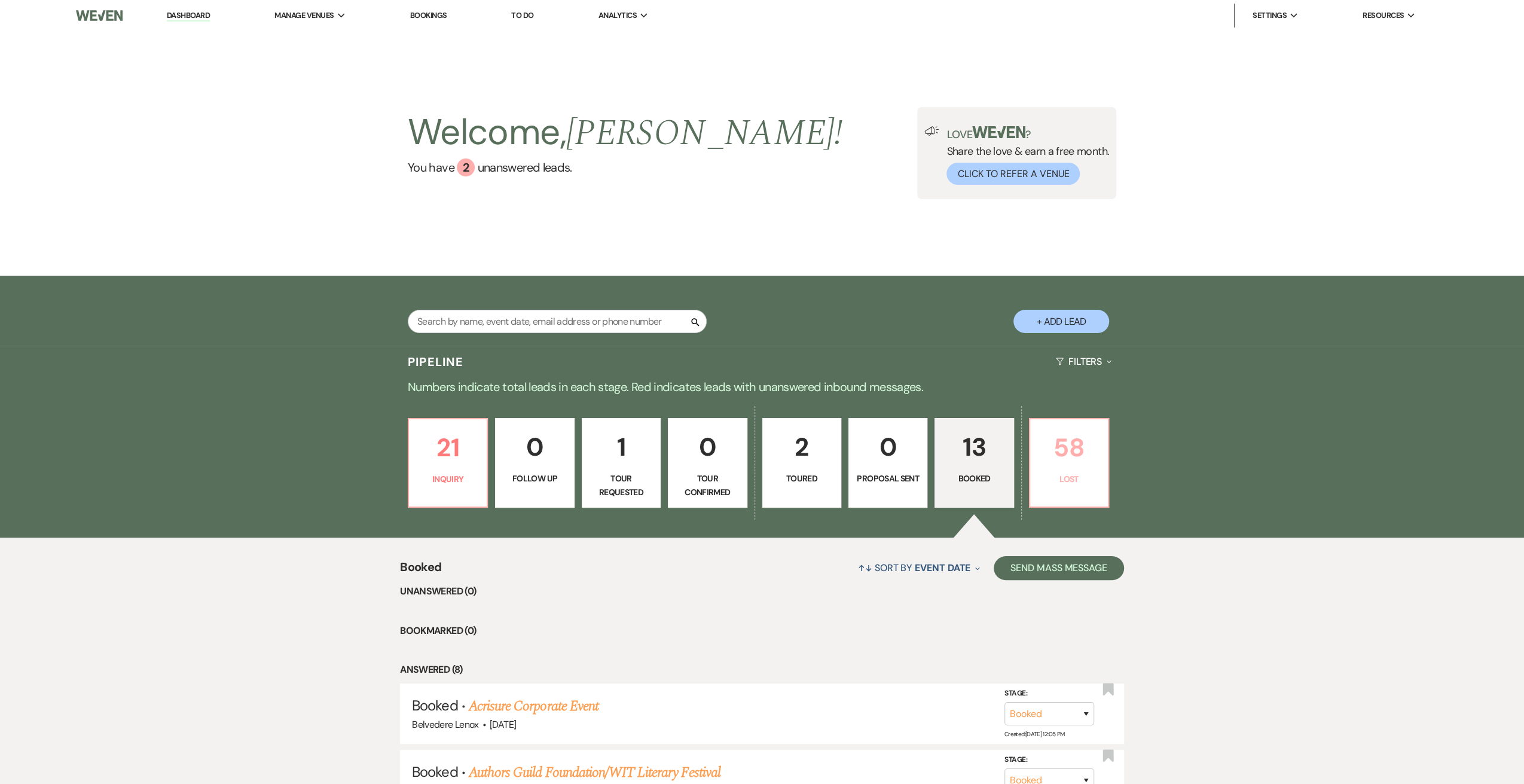
select select "7"
select select "8"
select select "6"
select select "8"
select select "7"
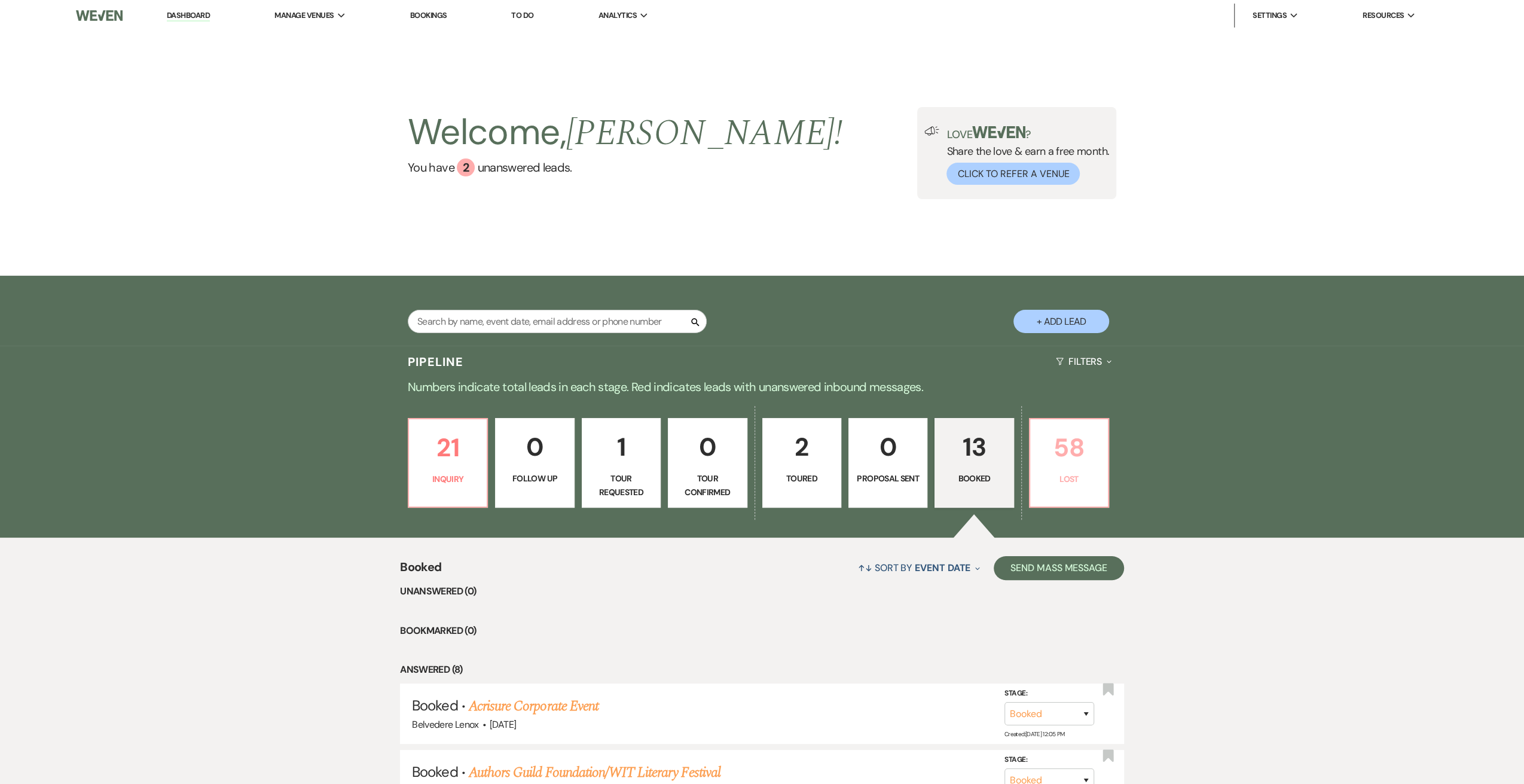
select select "8"
select select "7"
select select "8"
select select "1"
select select "8"
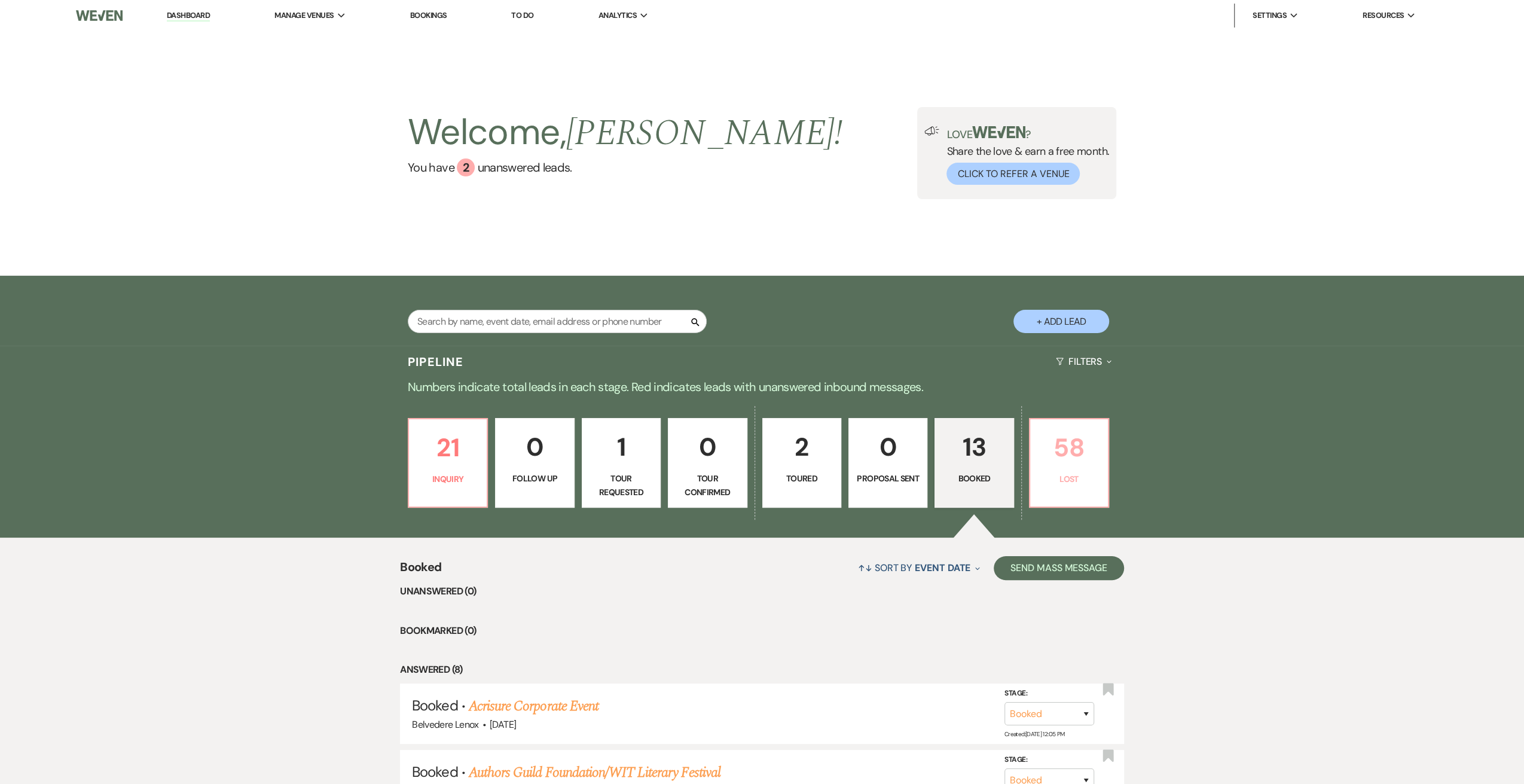
select select "6"
select select "8"
select select "7"
select select "8"
select select "7"
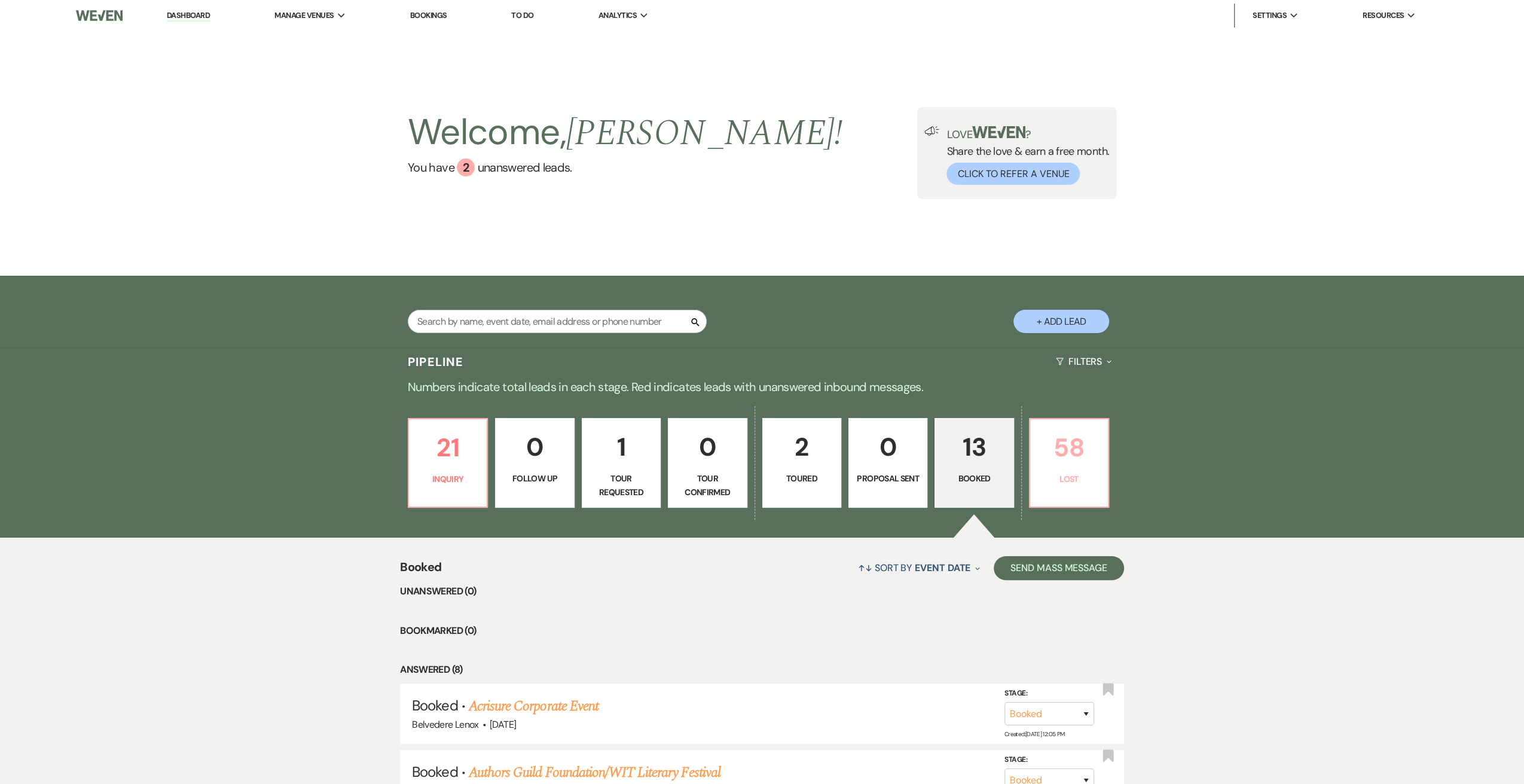
select select "8"
select select "11"
select select "8"
select select "6"
select select "8"
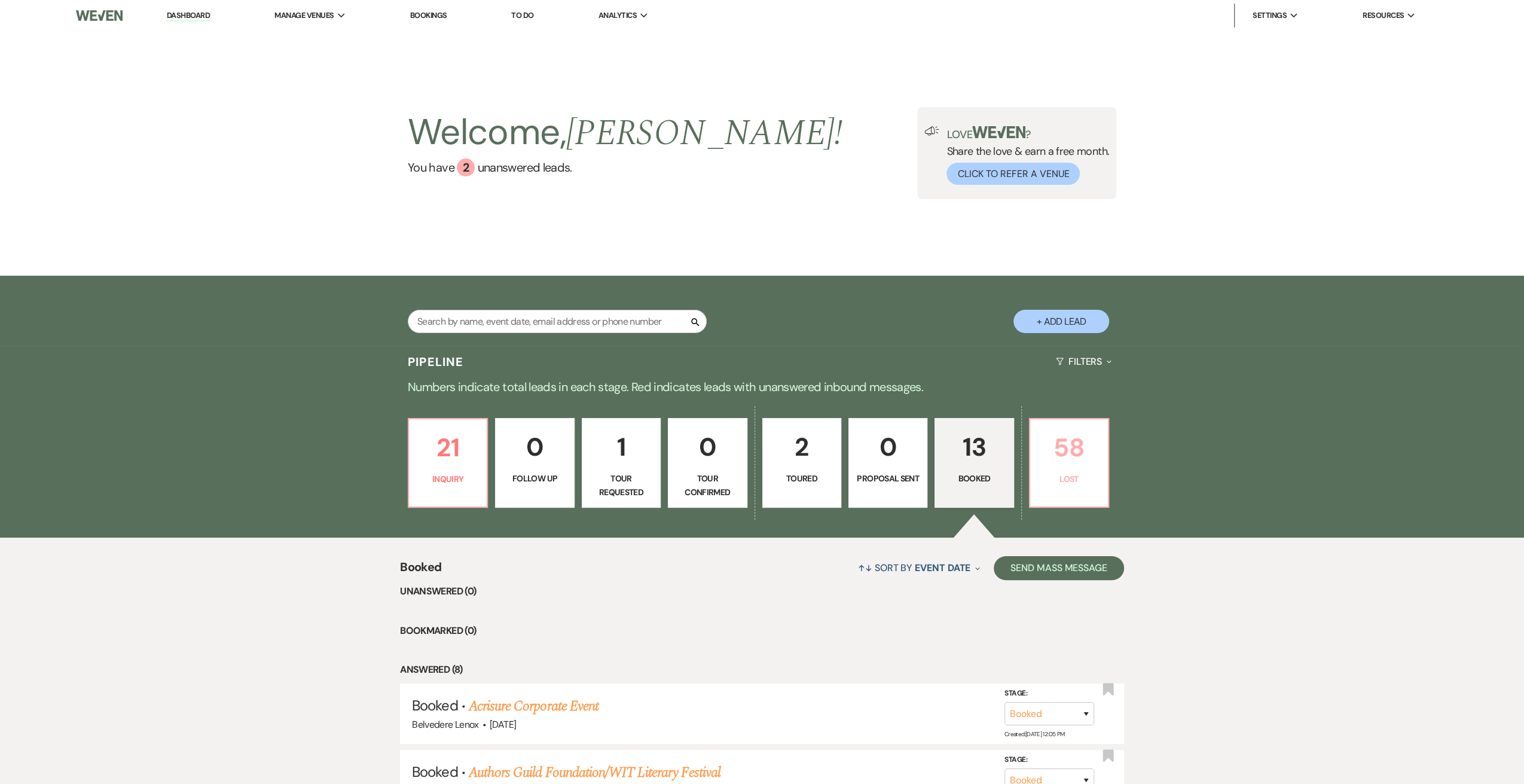
select select "6"
select select "8"
select select "5"
select select "8"
select select "5"
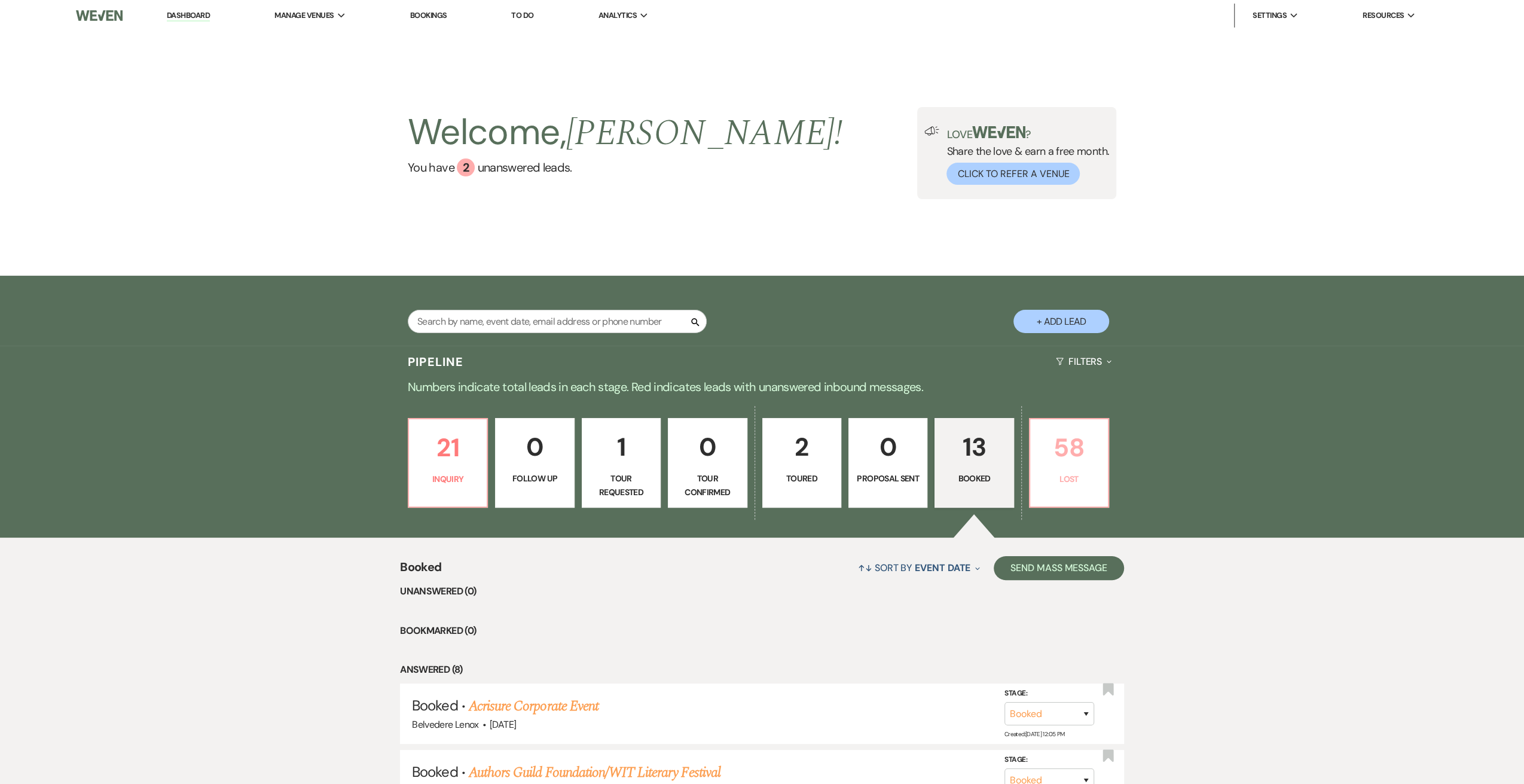
select select "8"
select select "7"
select select "8"
select select "5"
select select "8"
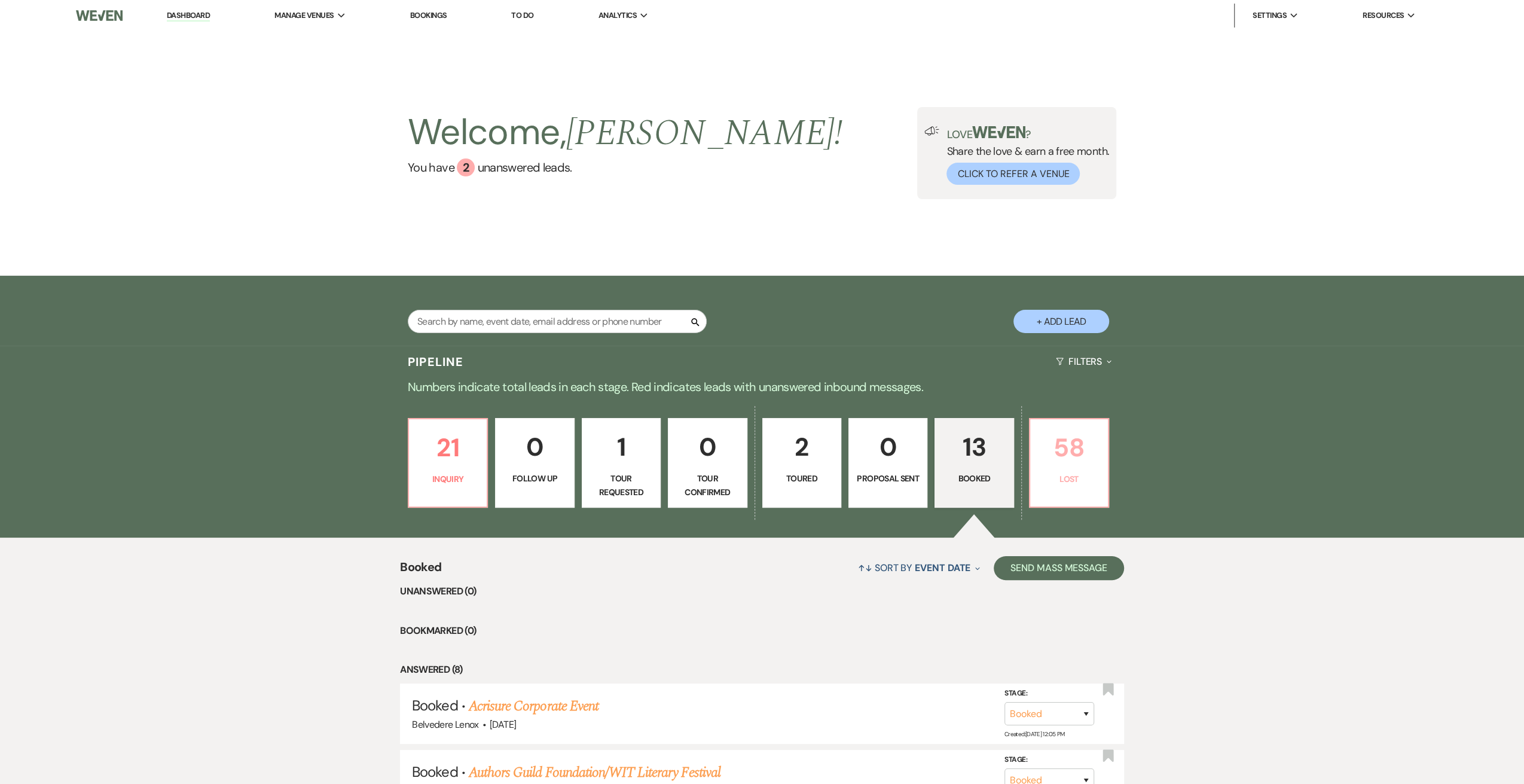
select select "5"
select select "8"
select select "6"
select select "8"
select select "6"
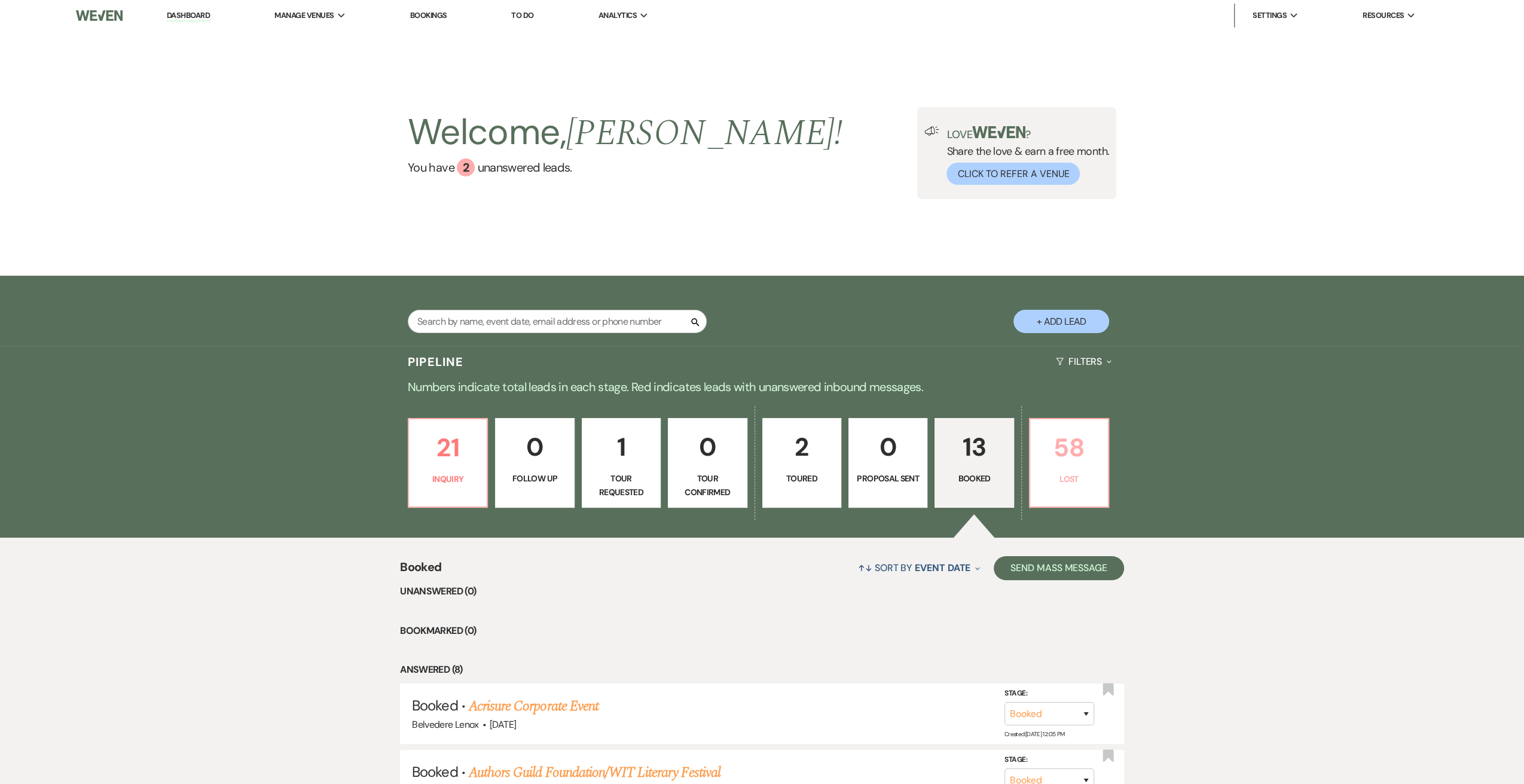
select select "8"
select select "6"
select select "8"
select select "6"
select select "8"
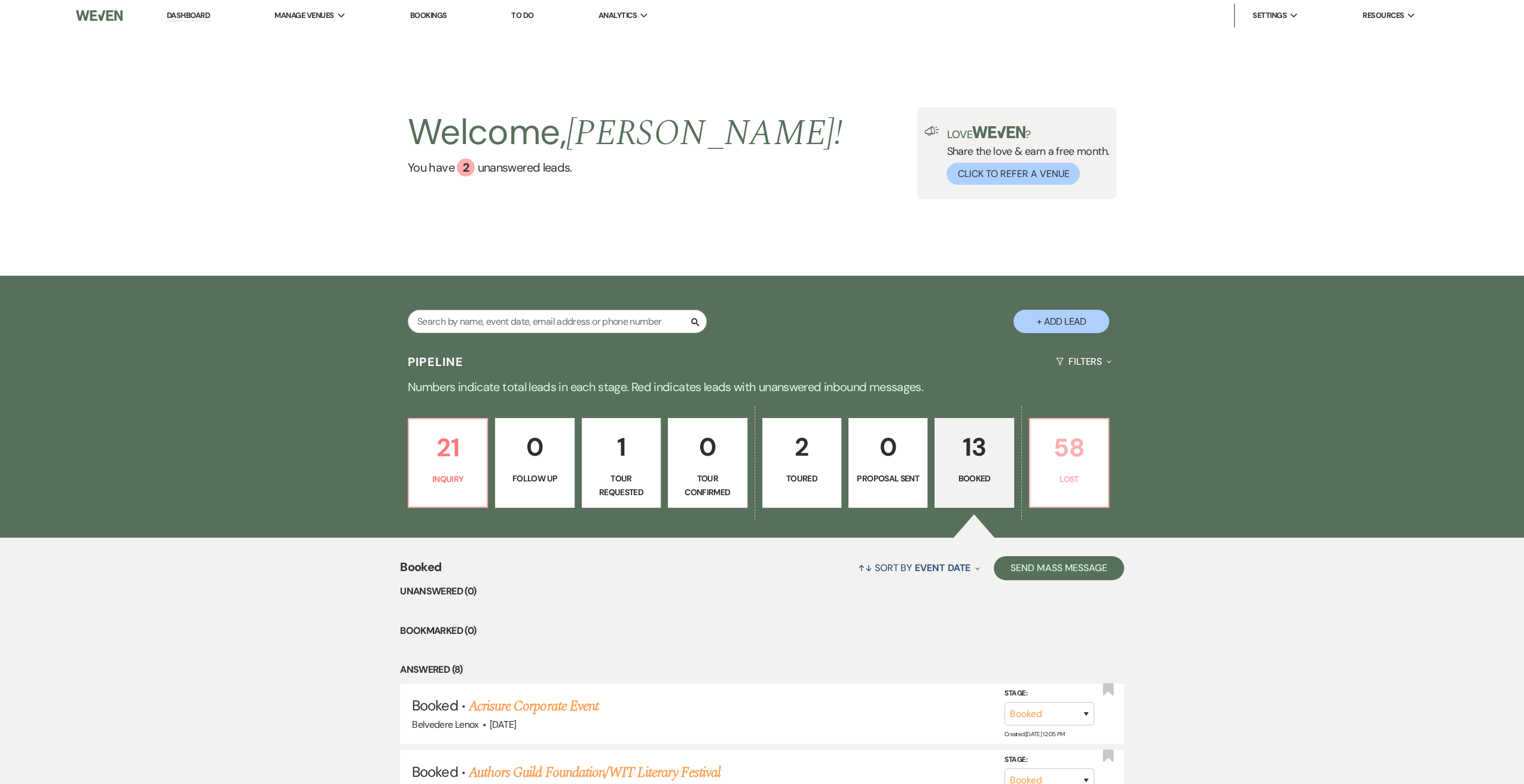
select select "6"
select select "8"
select select "7"
select select "8"
select select "10"
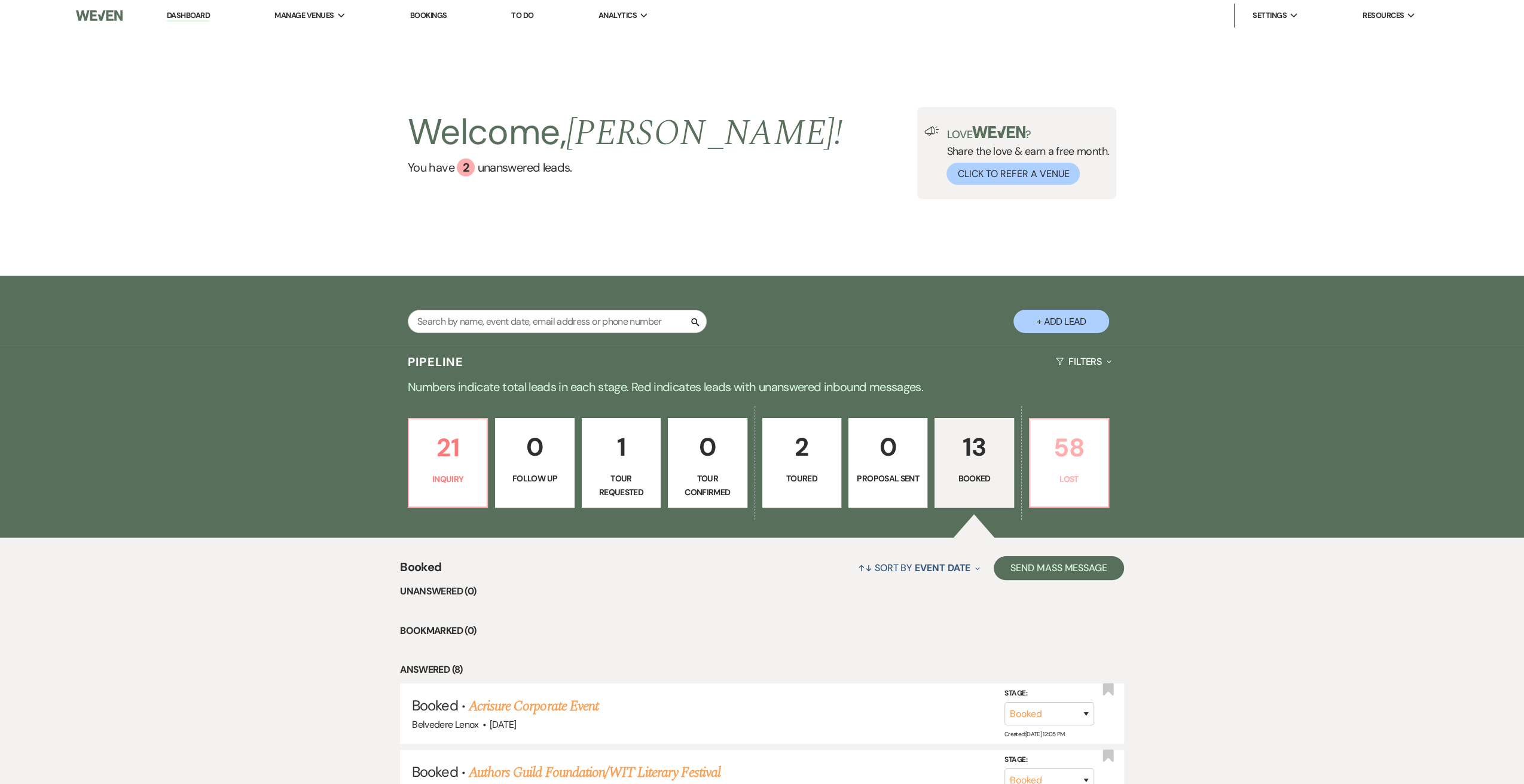
select select "8"
select select "7"
select select "8"
select select "6"
select select "8"
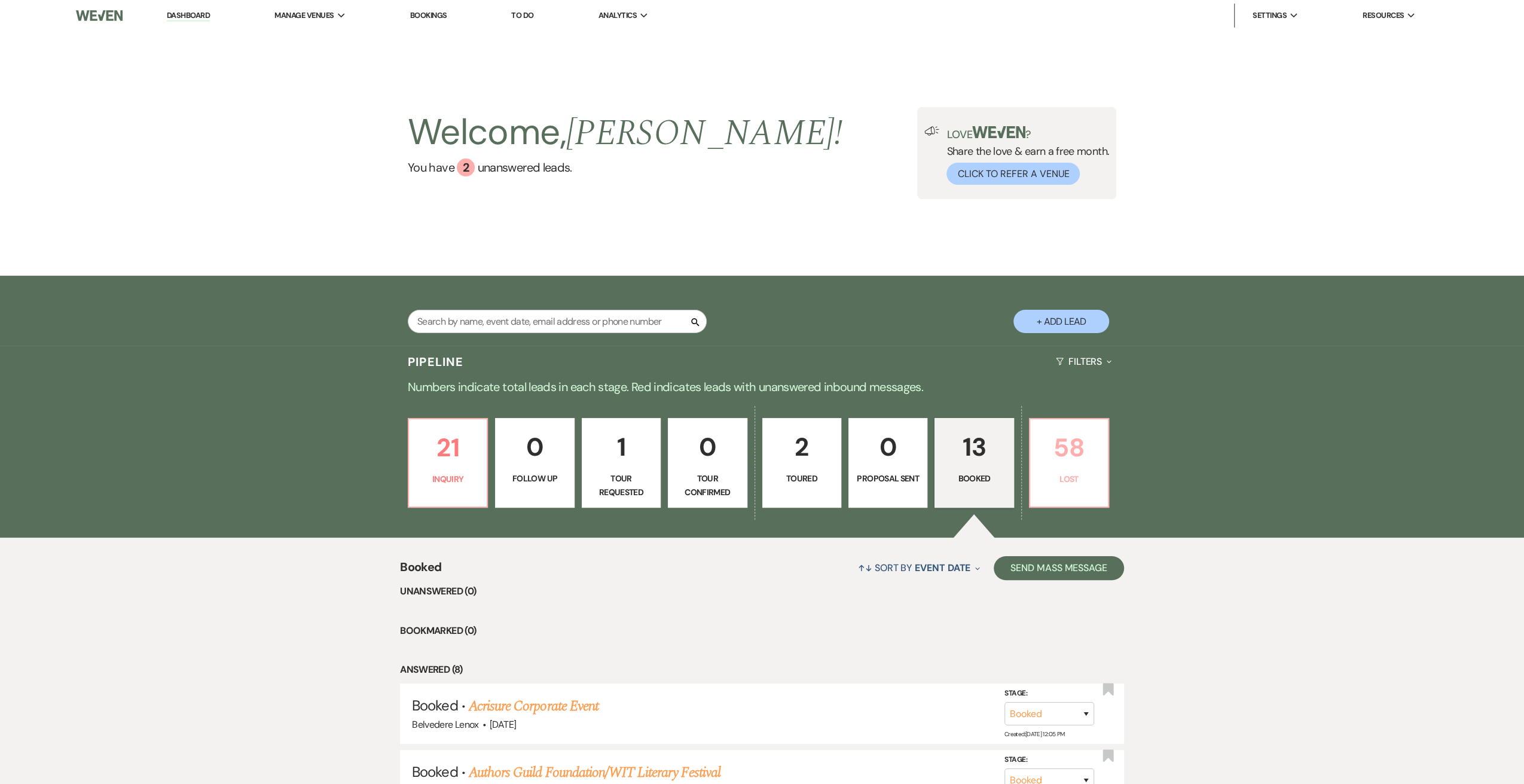
select select "7"
select select "8"
select select "5"
select select "8"
select select "7"
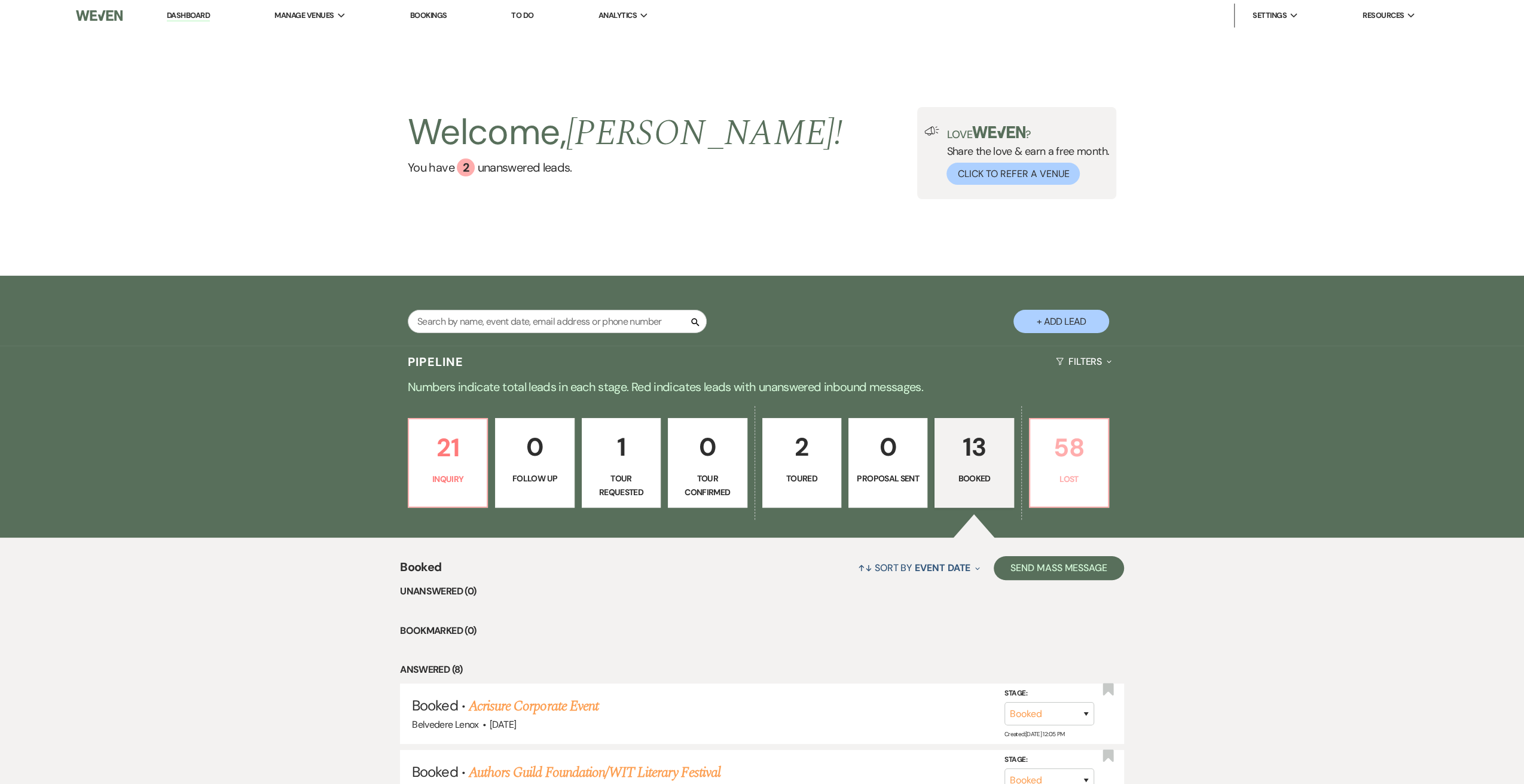
select select "8"
select select "1"
select select "8"
select select "11"
select select "8"
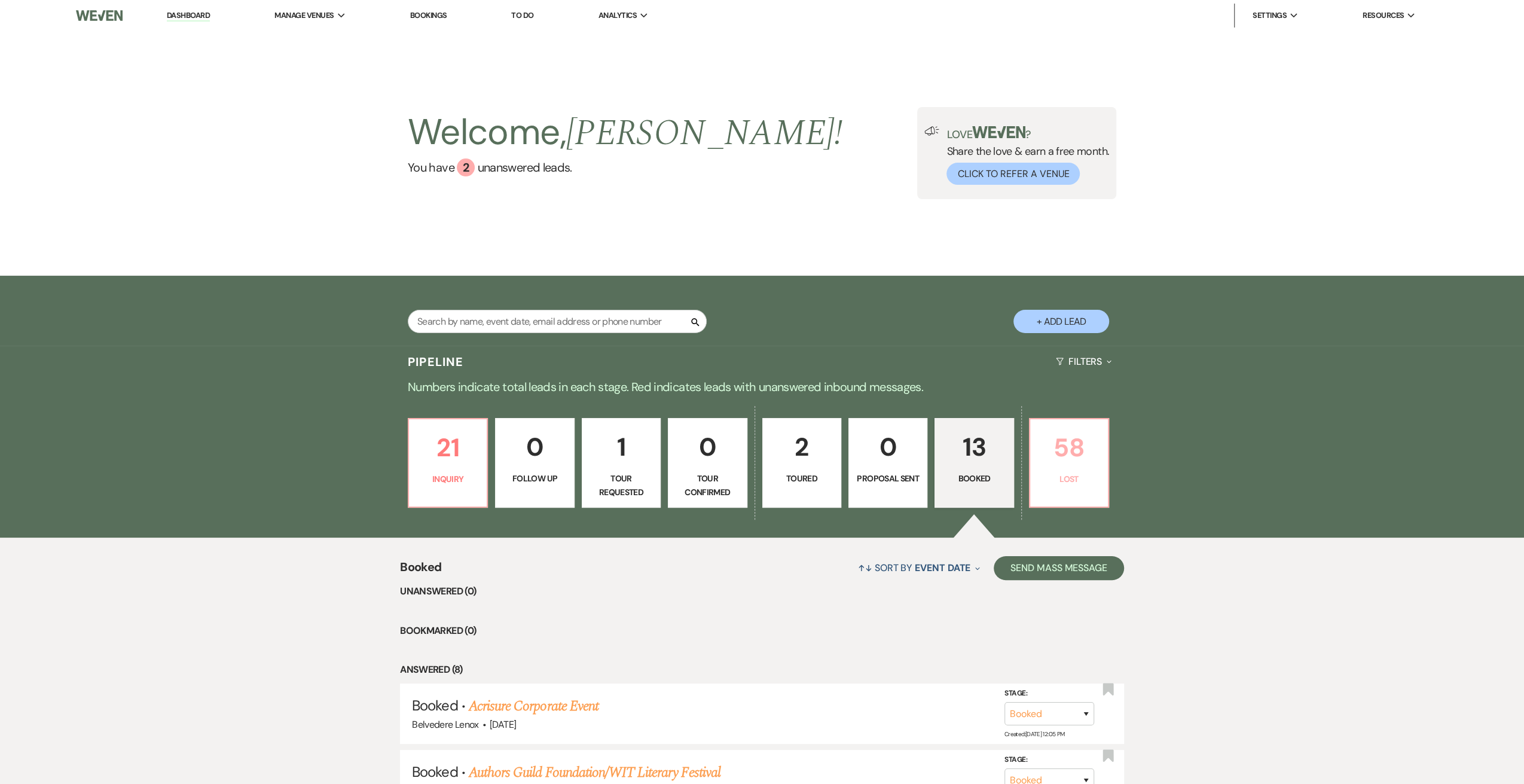
select select "7"
select select "8"
select select "7"
select select "8"
select select "7"
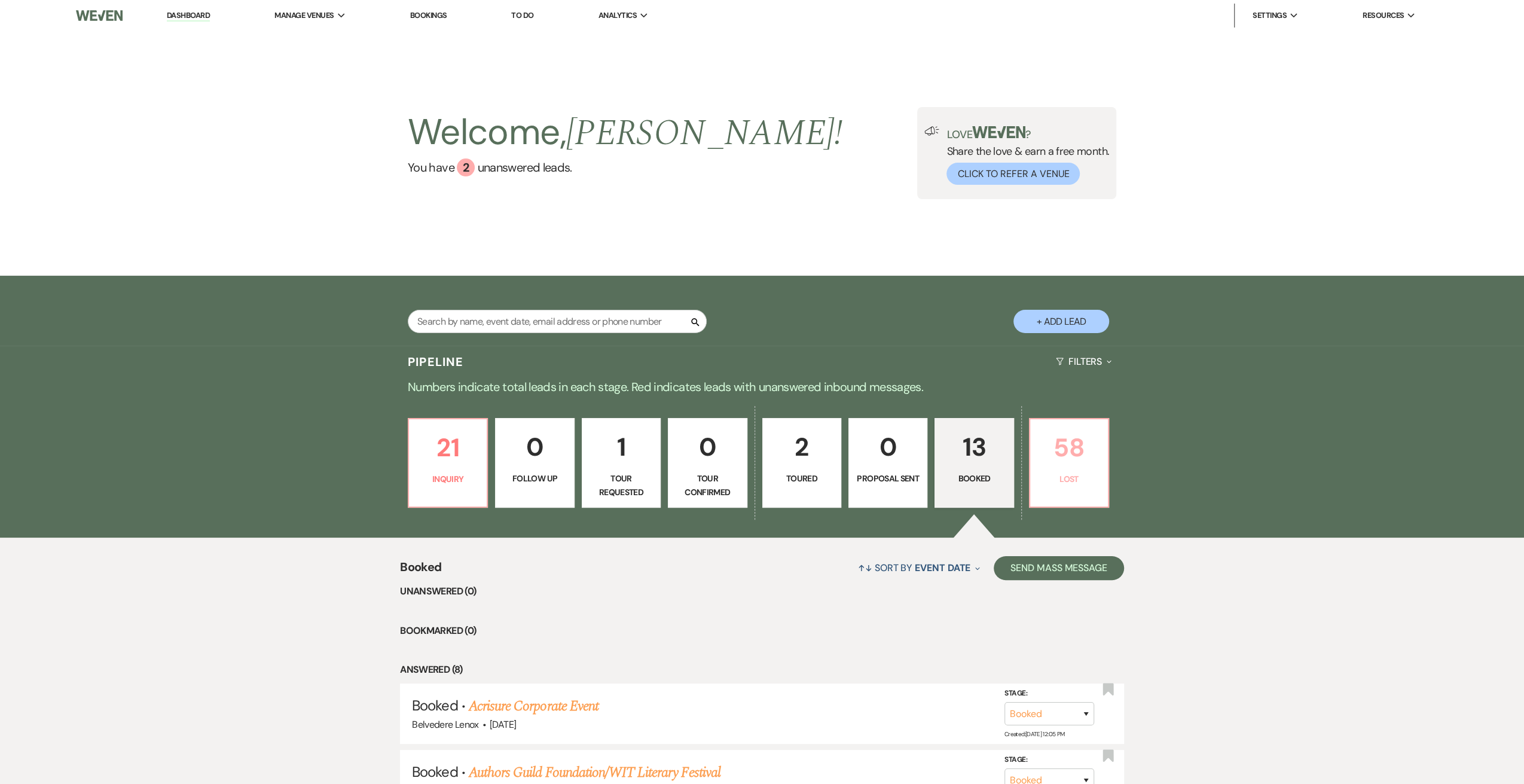
select select "8"
select select "7"
select select "8"
select select "7"
select select "8"
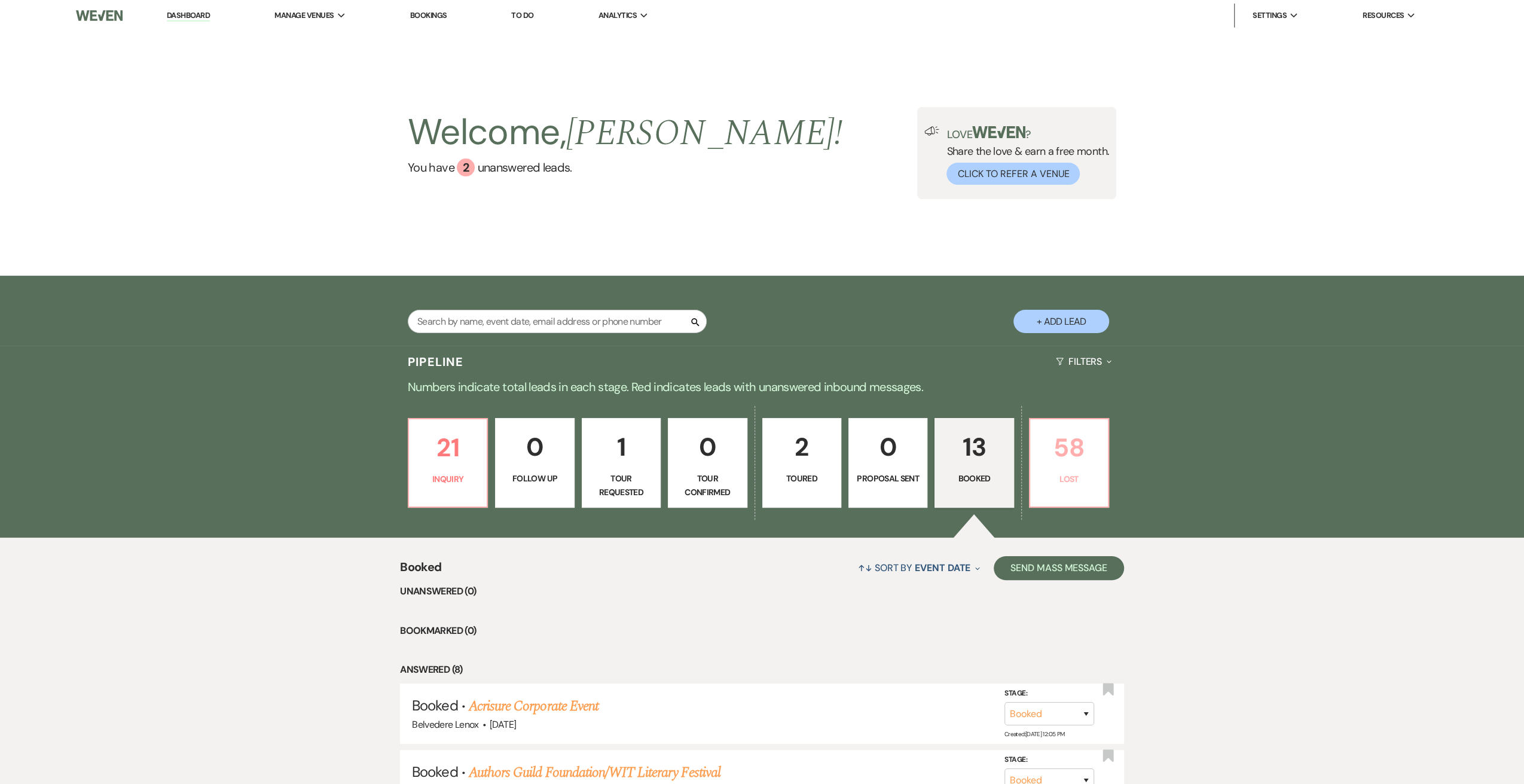
select select "7"
select select "8"
select select "6"
select select "8"
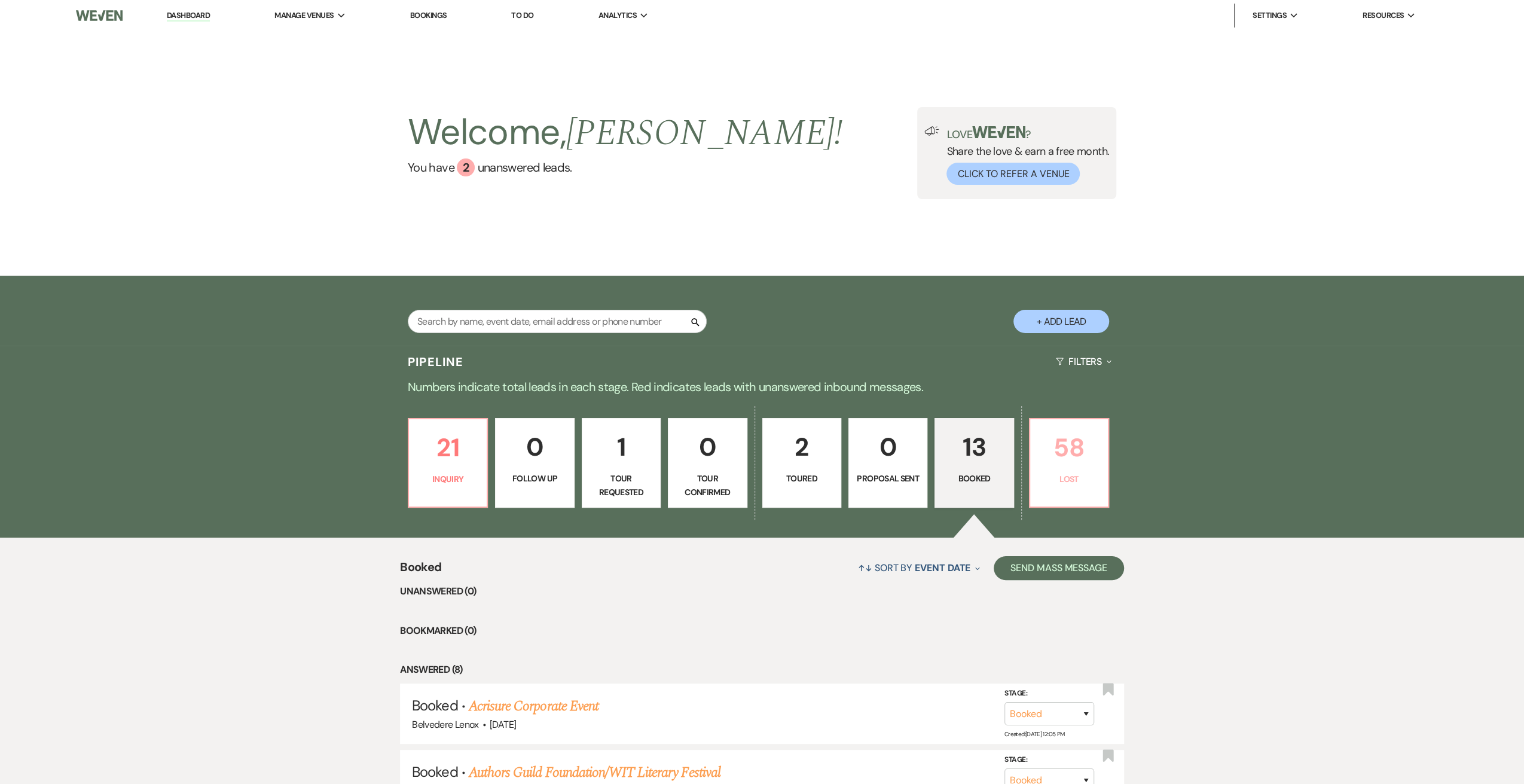
select select "5"
